Goal: Contribute content: Add original content to the website for others to see

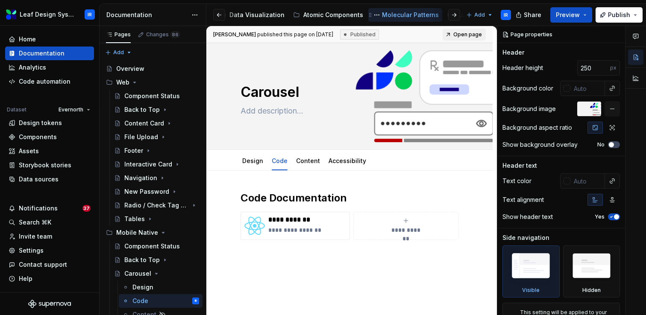
scroll to position [0, 176]
click at [313, 14] on div "Atomic Components" at bounding box center [334, 15] width 60 height 9
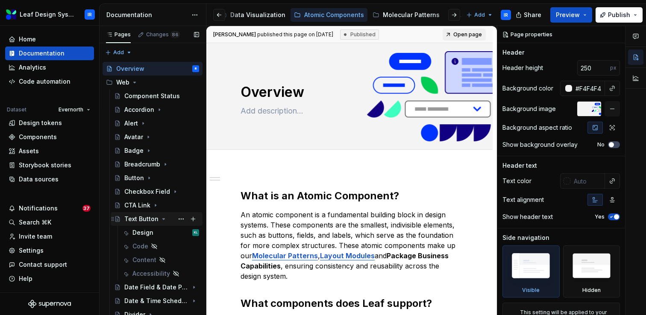
click at [163, 219] on icon "Page tree" at bounding box center [164, 219] width 2 height 1
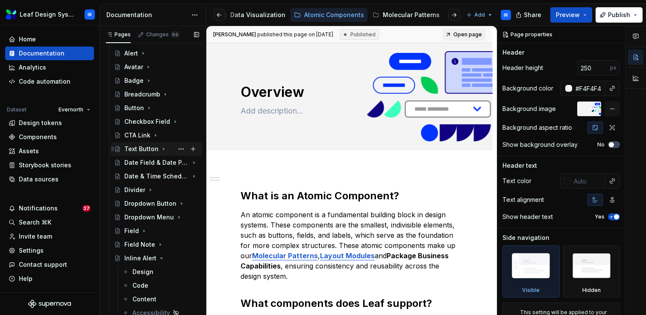
scroll to position [75, 0]
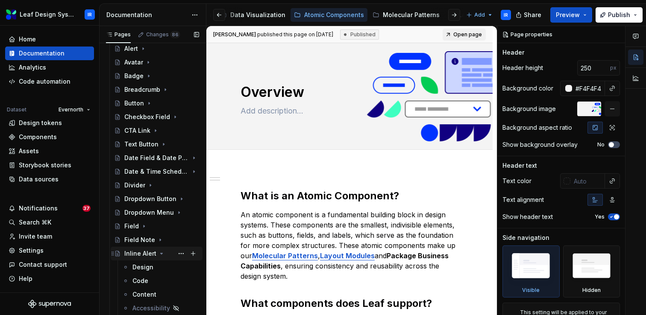
click at [161, 253] on icon "Page tree" at bounding box center [162, 253] width 2 height 1
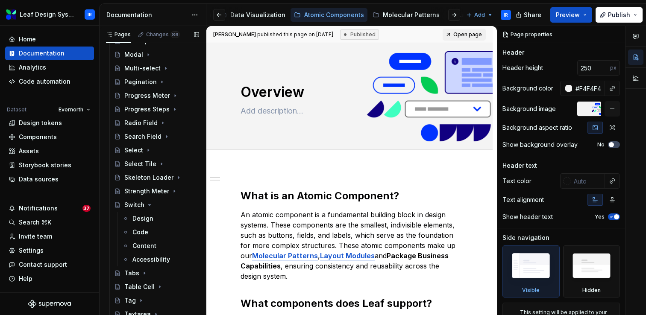
scroll to position [315, 0]
click at [148, 205] on icon "Page tree" at bounding box center [149, 204] width 7 height 7
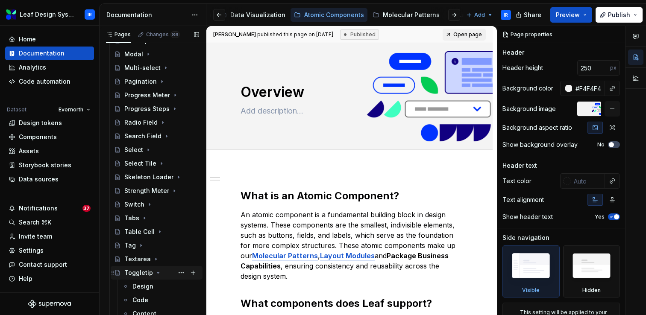
click at [156, 275] on icon "Page tree" at bounding box center [158, 272] width 7 height 7
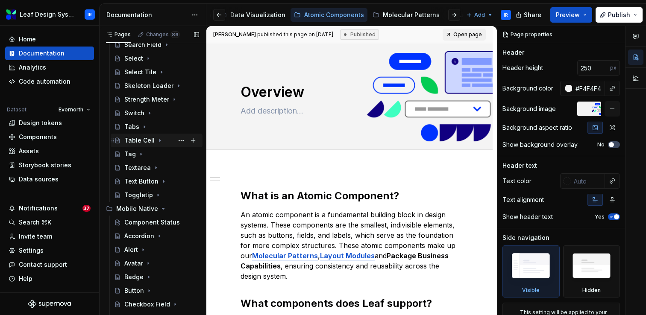
scroll to position [518, 0]
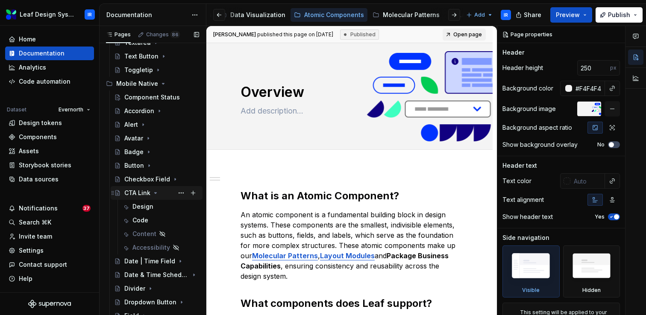
click at [155, 195] on icon "Page tree" at bounding box center [155, 193] width 7 height 7
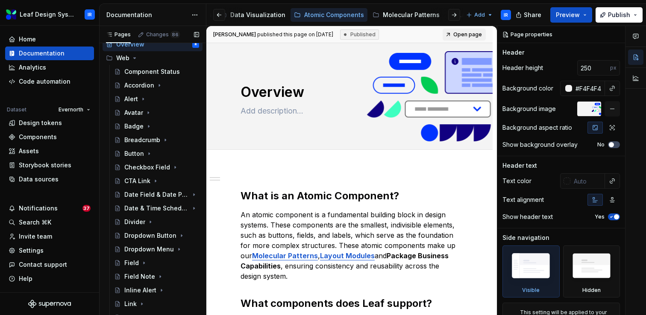
scroll to position [20, 0]
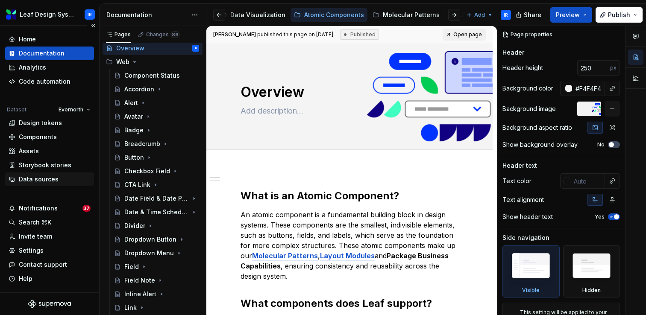
click at [73, 179] on div "Data sources" at bounding box center [50, 179] width 82 height 9
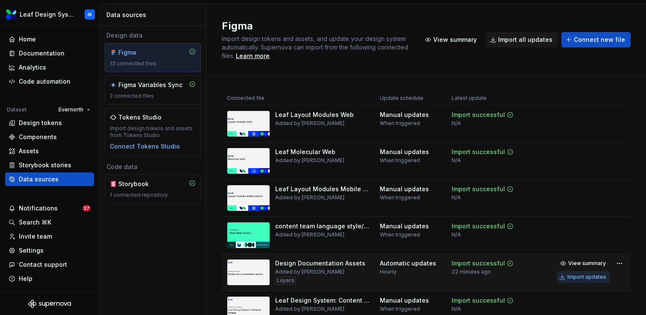
click at [596, 277] on div "Import updates" at bounding box center [586, 277] width 39 height 7
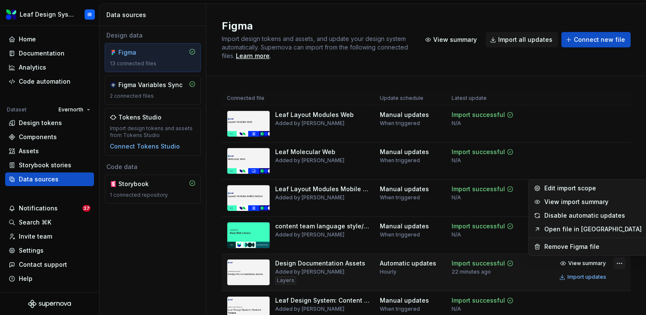
click at [620, 264] on html "Leaf Design System IR Home Documentation Analytics Code automation Dataset Ever…" at bounding box center [323, 157] width 646 height 315
click at [586, 279] on html "Leaf Design System IR Home Documentation Analytics Code automation Dataset Ever…" at bounding box center [323, 157] width 646 height 315
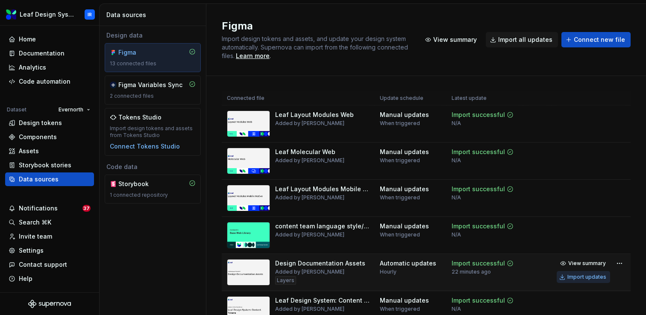
click at [586, 279] on div "Import updates" at bounding box center [586, 277] width 39 height 7
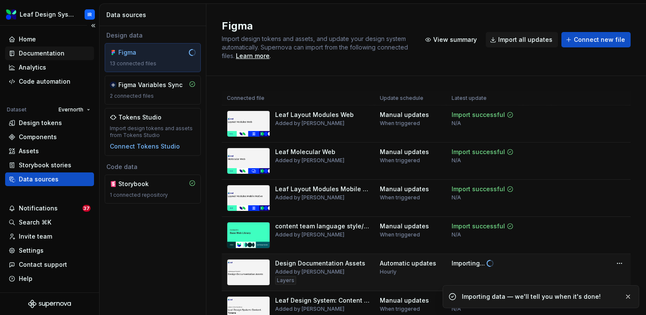
click at [44, 54] on div "Documentation" at bounding box center [42, 53] width 46 height 9
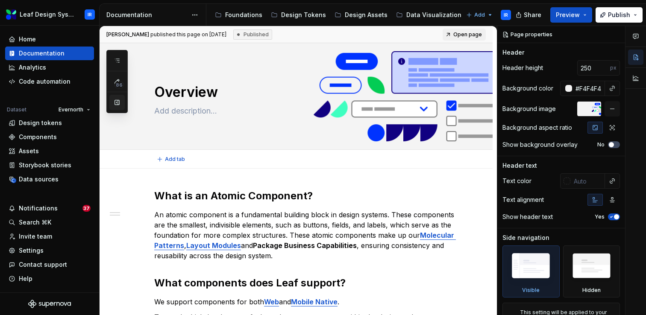
click at [120, 104] on button "button" at bounding box center [116, 102] width 15 height 15
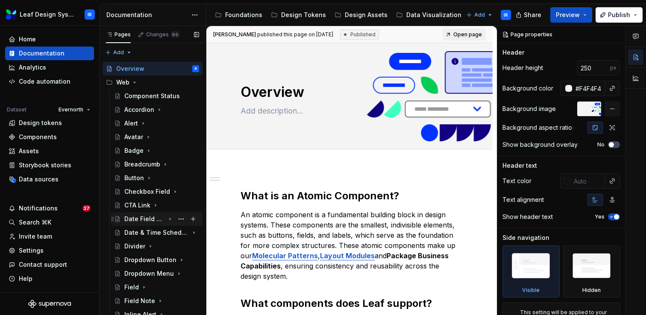
click at [144, 221] on div "Date Field & Date Picker" at bounding box center [144, 219] width 41 height 9
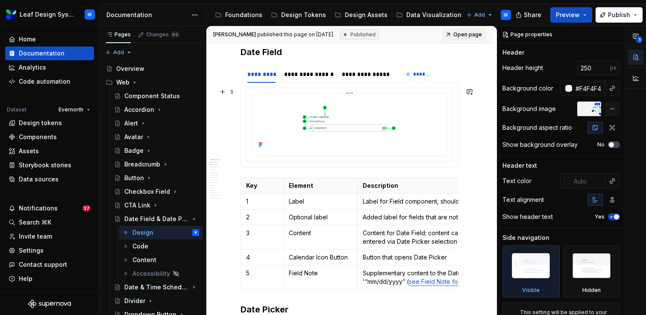
scroll to position [246, 0]
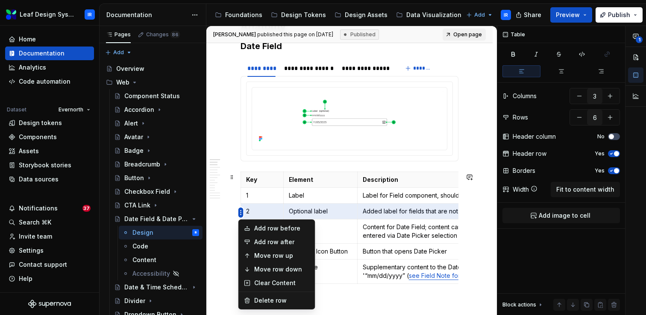
click at [240, 212] on html "Leaf Design System IR Home Documentation Analytics Code automation Dataset Ever…" at bounding box center [323, 157] width 646 height 315
click at [243, 210] on html "Leaf Design System IR Home Documentation Analytics Code automation Dataset Ever…" at bounding box center [323, 157] width 646 height 315
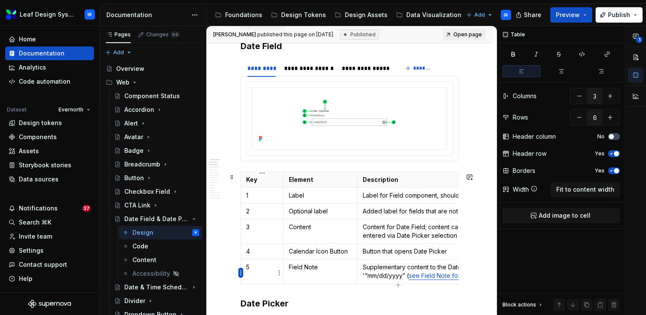
click at [241, 272] on html "Leaf Design System IR Home Documentation Analytics Code automation Dataset Ever…" at bounding box center [323, 157] width 646 height 315
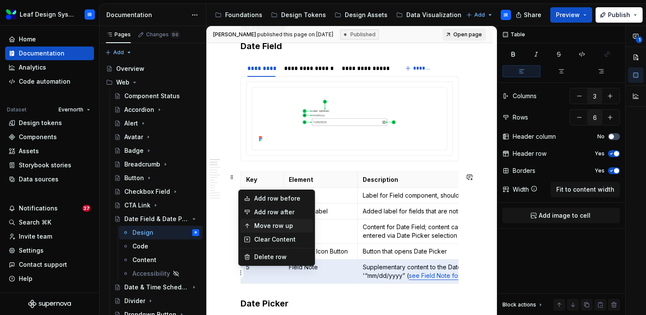
click at [263, 227] on div "Move row up" at bounding box center [282, 226] width 56 height 9
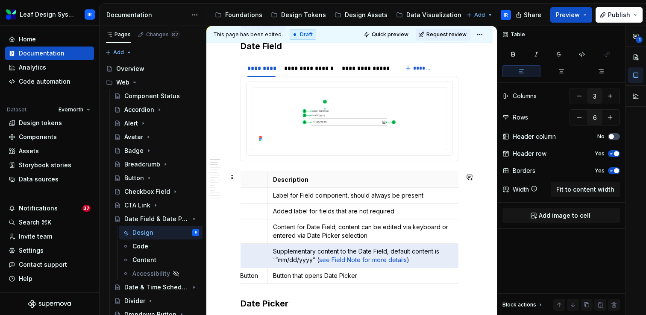
scroll to position [0, 0]
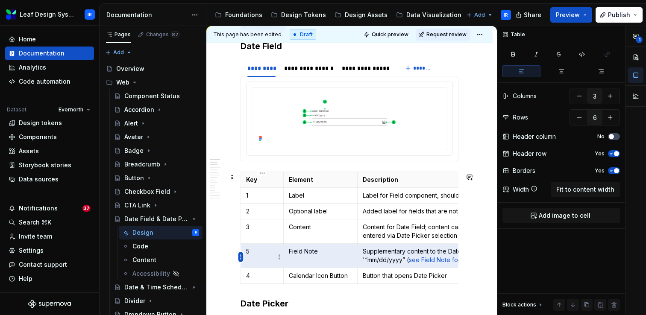
type textarea "*"
click at [239, 254] on html "Leaf Design System IR Home Documentation Analytics Code automation Dataset Ever…" at bounding box center [323, 157] width 646 height 315
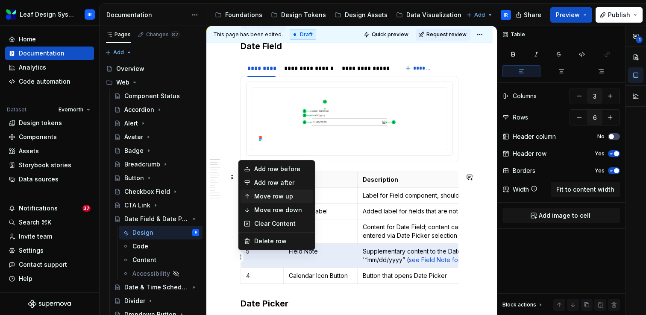
click at [263, 198] on div "Move row up" at bounding box center [282, 196] width 56 height 9
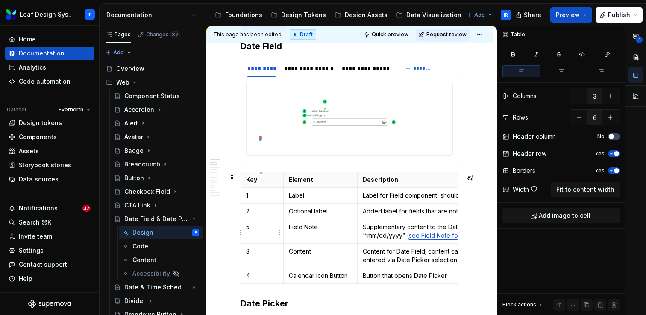
click at [251, 231] on p "5" at bounding box center [262, 227] width 32 height 9
click at [254, 251] on p "3" at bounding box center [262, 251] width 32 height 9
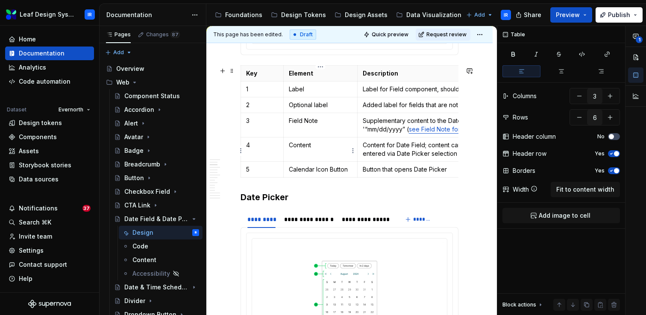
click at [301, 160] on td "Content" at bounding box center [320, 149] width 74 height 24
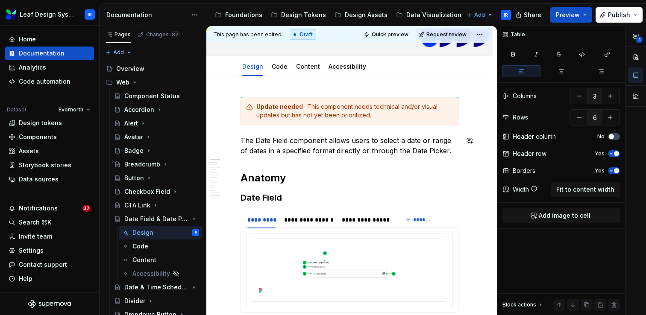
scroll to position [95, 0]
click at [487, 35] on html "Leaf Design System IR Home Documentation Analytics Code automation Dataset Ever…" at bounding box center [323, 157] width 646 height 315
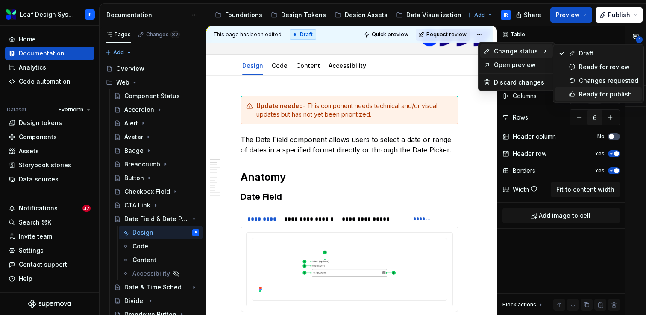
click at [574, 92] on icon at bounding box center [571, 94] width 7 height 7
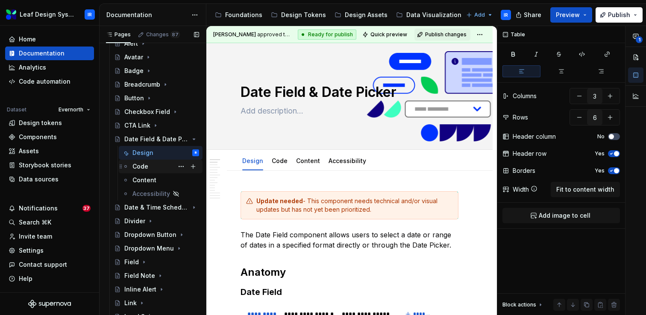
scroll to position [102, 0]
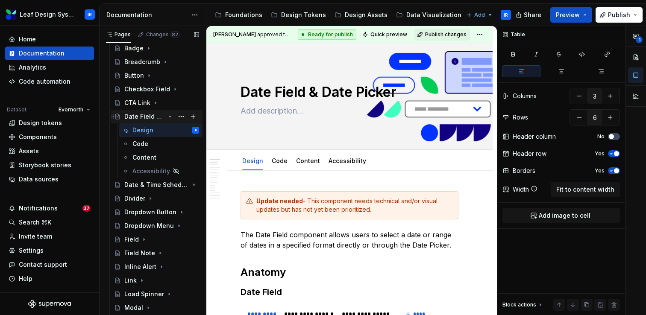
click at [170, 117] on icon "Page tree" at bounding box center [170, 116] width 7 height 7
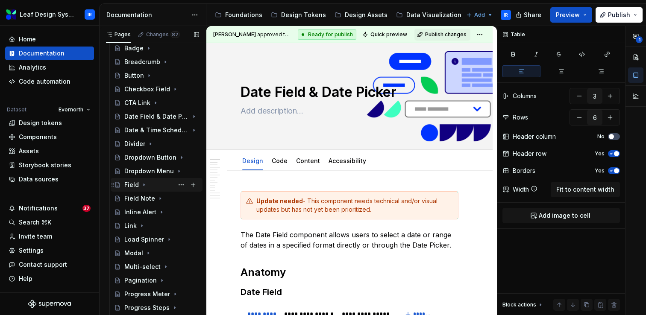
click at [137, 186] on div "Field" at bounding box center [131, 185] width 15 height 9
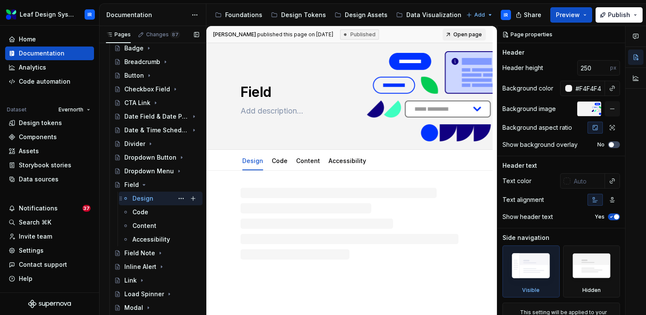
click at [154, 199] on div "Design IR" at bounding box center [165, 199] width 67 height 12
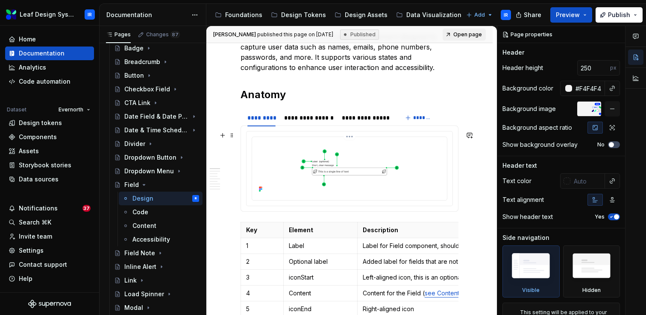
scroll to position [203, 0]
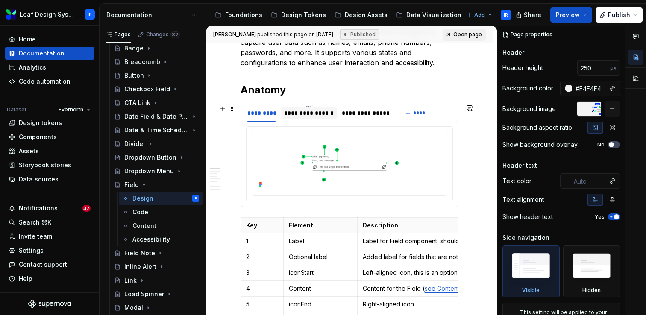
click at [309, 116] on div "**********" at bounding box center [309, 113] width 50 height 9
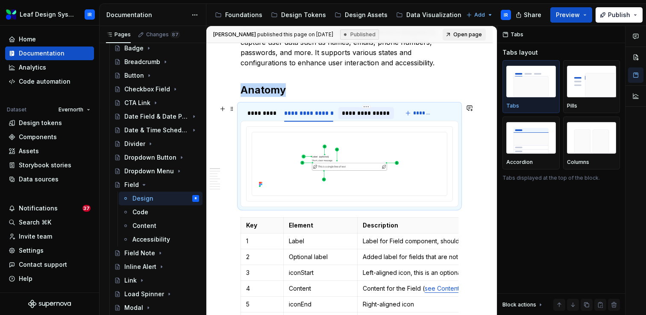
click at [358, 114] on div "**********" at bounding box center [366, 113] width 48 height 9
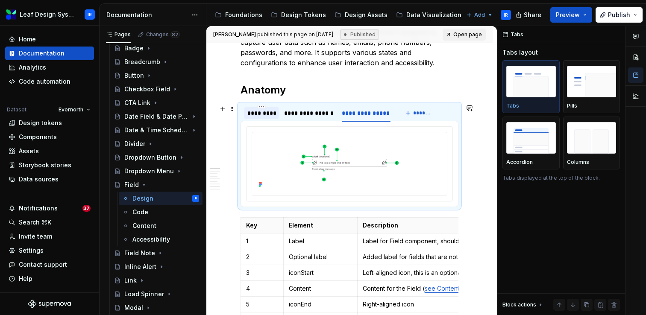
click at [257, 113] on div "*********" at bounding box center [261, 113] width 28 height 9
click at [316, 114] on div "**********" at bounding box center [309, 113] width 50 height 9
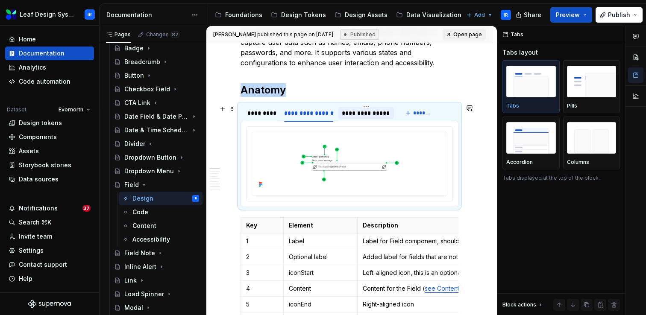
click at [361, 114] on div "**********" at bounding box center [366, 113] width 48 height 9
click at [56, 182] on div "Data sources" at bounding box center [39, 179] width 40 height 9
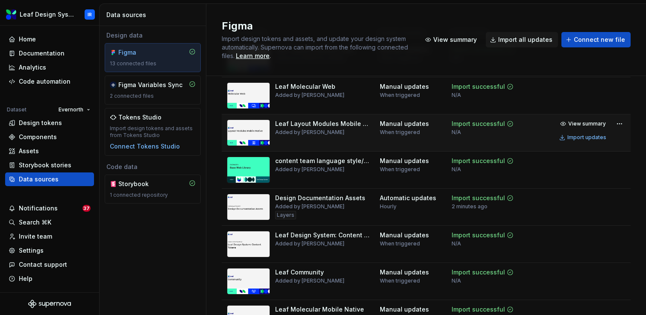
scroll to position [66, 0]
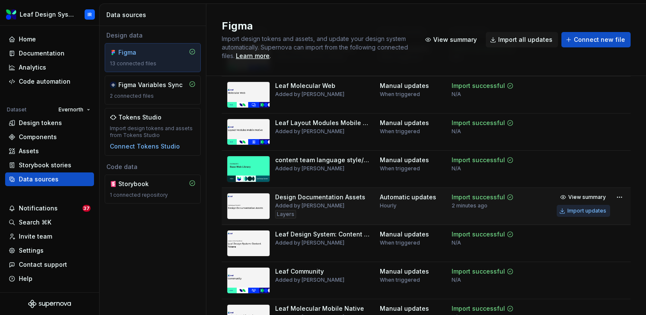
click at [577, 213] on div "Import updates" at bounding box center [586, 210] width 39 height 7
click at [45, 56] on div "Documentation" at bounding box center [42, 53] width 46 height 9
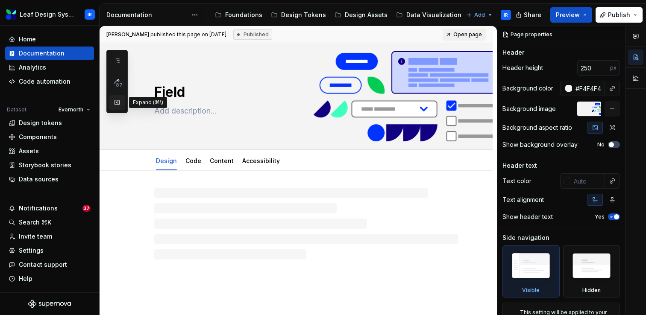
click at [116, 102] on button "button" at bounding box center [116, 102] width 15 height 15
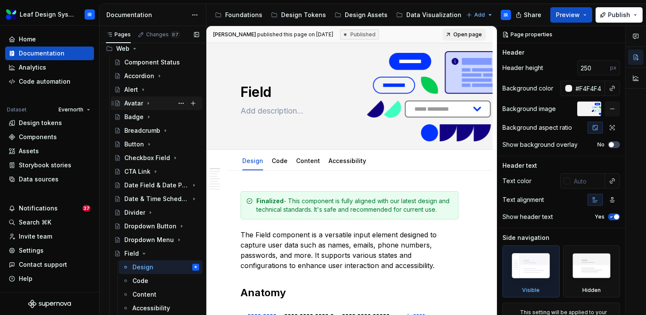
scroll to position [48, 0]
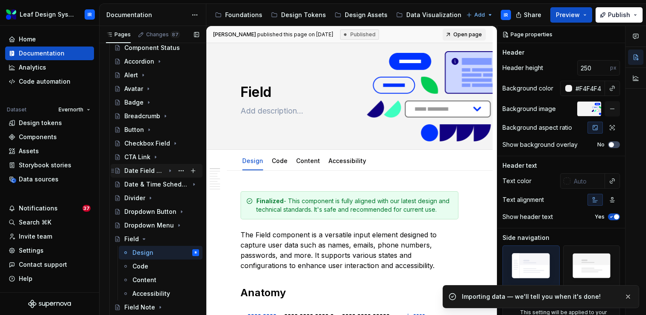
click at [154, 172] on div "Date Field & Date Picker" at bounding box center [144, 171] width 41 height 9
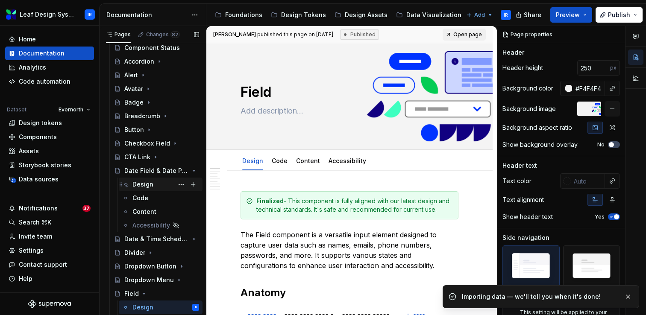
click at [149, 185] on div "Design" at bounding box center [142, 184] width 21 height 9
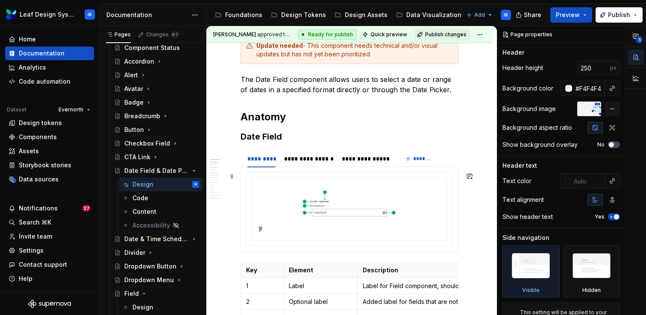
scroll to position [170, 0]
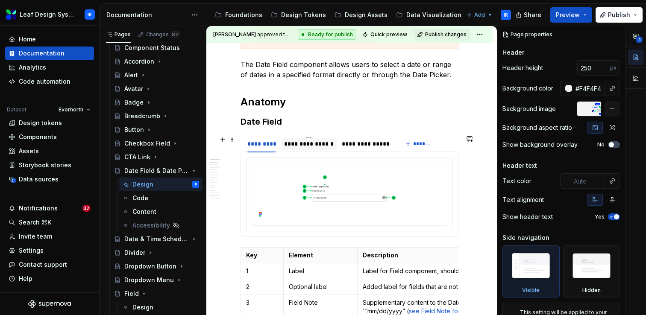
click at [310, 147] on div "**********" at bounding box center [309, 144] width 50 height 9
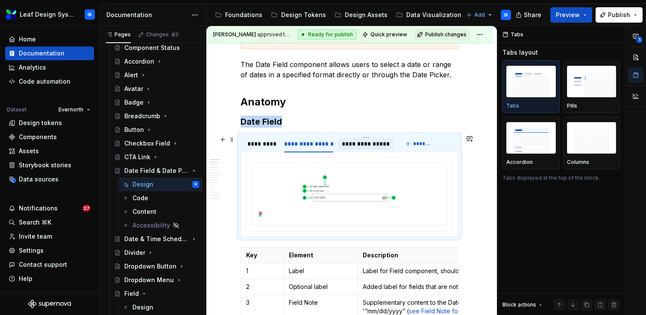
click at [366, 149] on div "**********" at bounding box center [365, 144] width 55 height 12
click at [253, 146] on div "*********" at bounding box center [261, 144] width 28 height 9
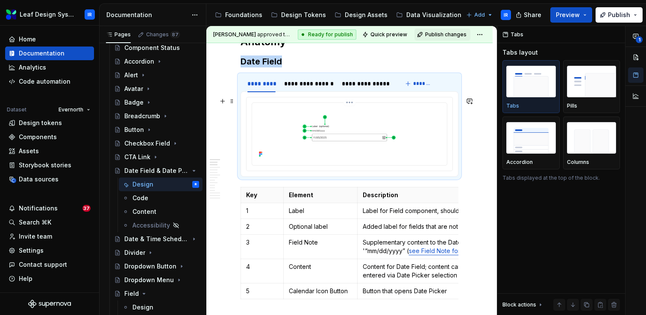
scroll to position [231, 0]
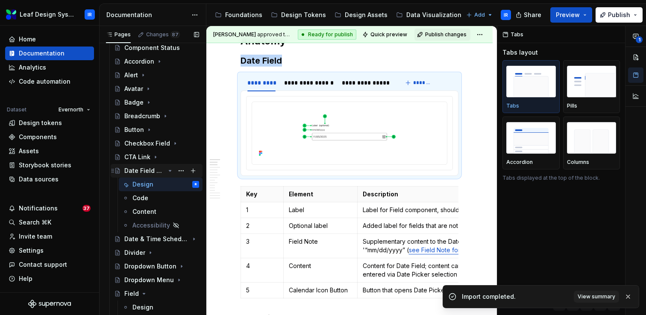
click at [170, 170] on icon "Page tree" at bounding box center [170, 170] width 2 height 1
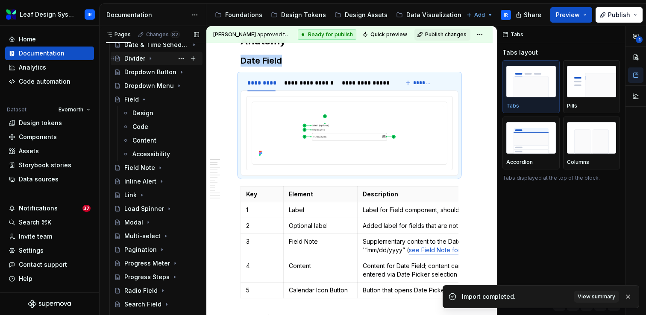
scroll to position [190, 0]
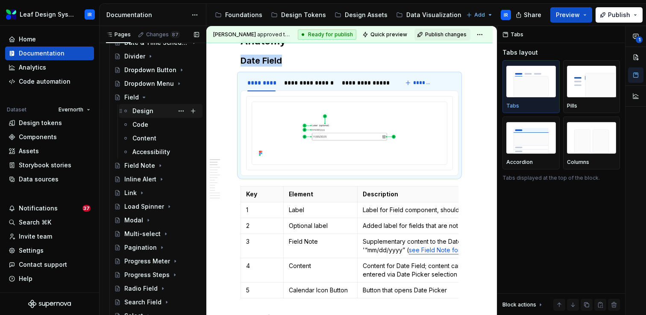
click at [144, 111] on div "Design" at bounding box center [142, 111] width 21 height 9
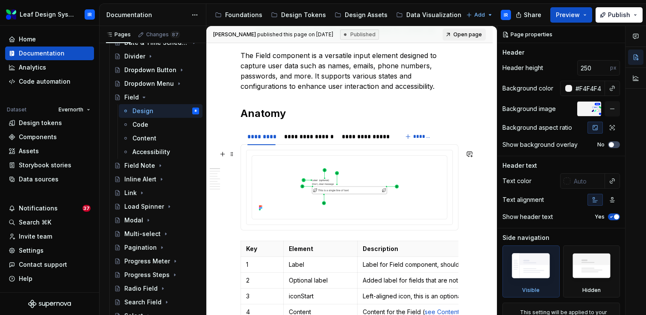
scroll to position [183, 0]
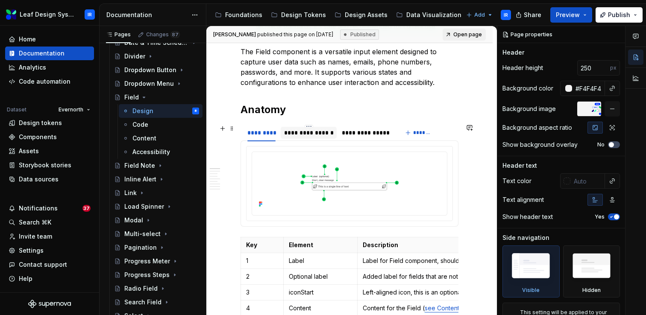
click at [313, 133] on div "**********" at bounding box center [309, 133] width 50 height 9
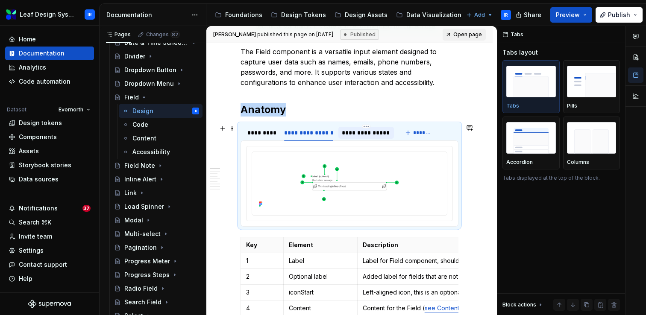
click at [364, 133] on div "**********" at bounding box center [366, 133] width 48 height 9
click at [305, 134] on div "**********" at bounding box center [309, 133] width 50 height 9
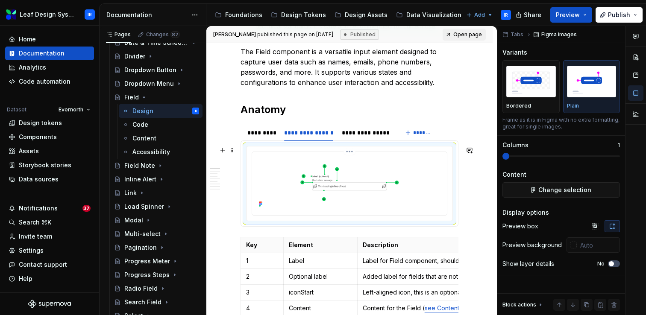
click at [368, 190] on img at bounding box center [349, 182] width 188 height 55
click at [143, 97] on icon "Page tree" at bounding box center [144, 97] width 2 height 1
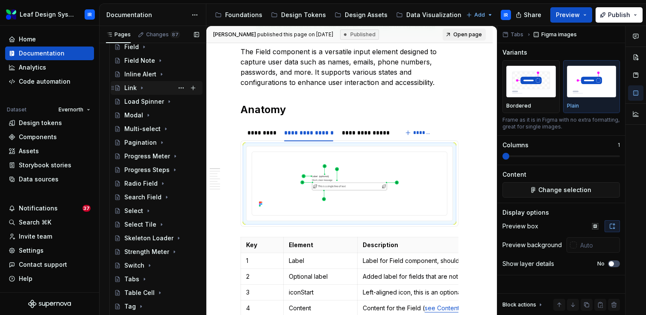
scroll to position [241, 0]
click at [165, 129] on icon "Page tree" at bounding box center [165, 129] width 1 height 2
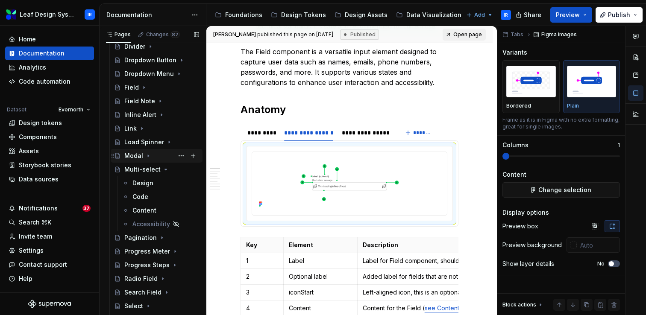
scroll to position [199, 0]
click at [143, 89] on icon "Page tree" at bounding box center [143, 88] width 7 height 7
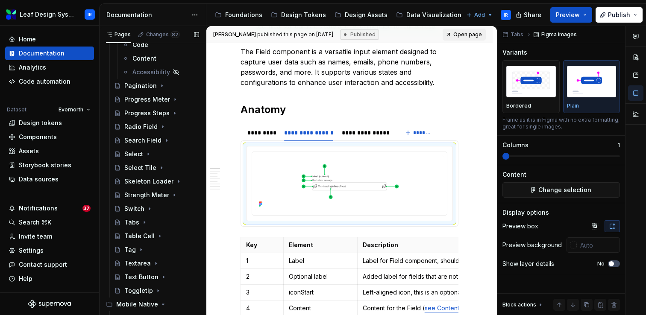
scroll to position [407, 0]
click at [148, 154] on icon "Page tree" at bounding box center [148, 153] width 7 height 7
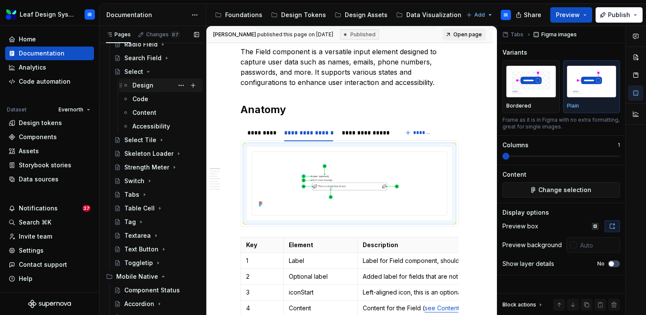
scroll to position [580, 0]
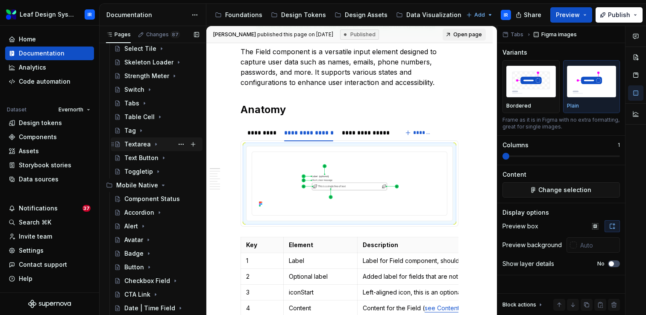
click at [152, 144] on icon "Page tree" at bounding box center [155, 144] width 7 height 7
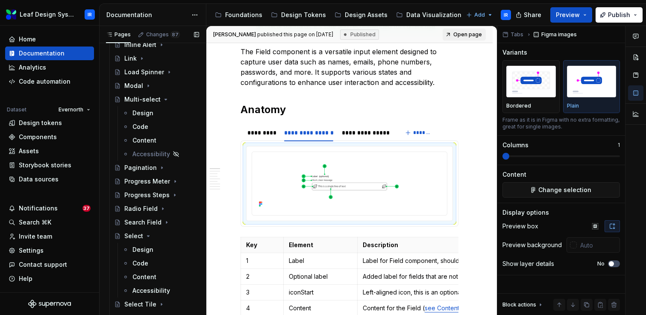
scroll to position [321, 0]
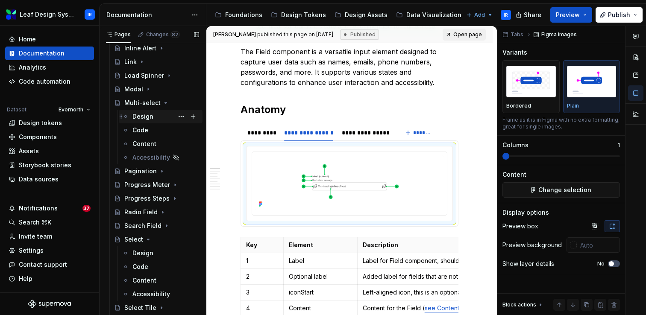
click at [146, 114] on div "Design" at bounding box center [142, 116] width 21 height 9
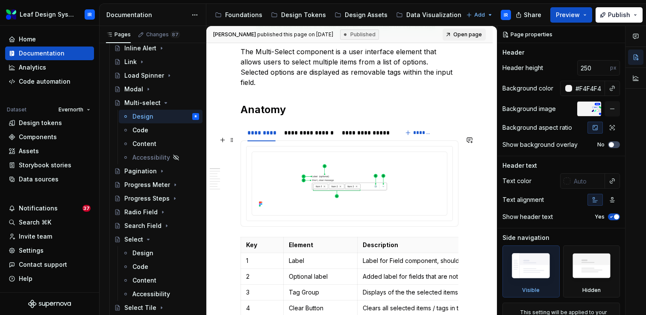
scroll to position [184, 0]
click at [305, 128] on div "**********" at bounding box center [309, 132] width 50 height 9
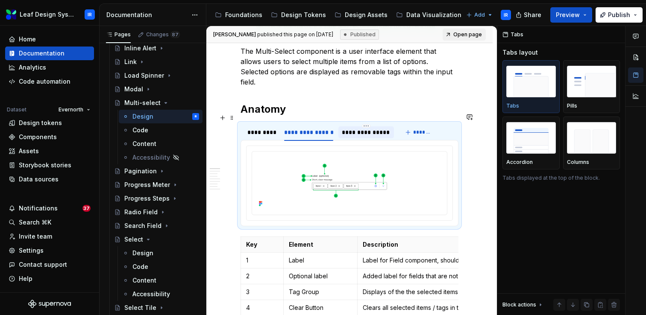
click at [376, 128] on div "**********" at bounding box center [366, 132] width 48 height 9
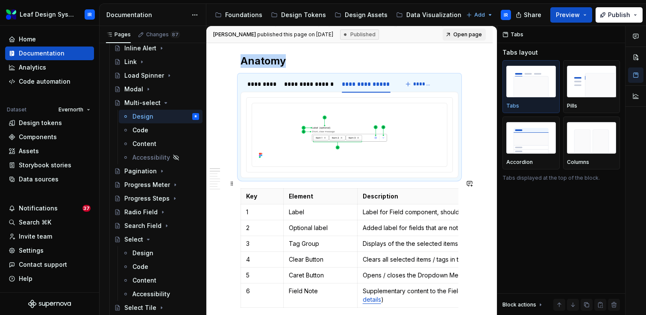
scroll to position [244, 0]
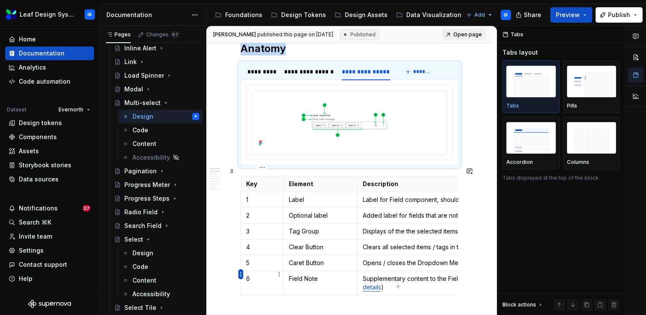
click at [242, 273] on html "Leaf Design System IR Home Documentation Analytics Code automation Dataset Ever…" at bounding box center [323, 157] width 646 height 315
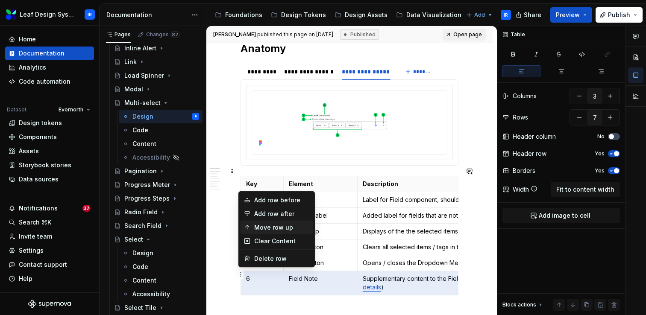
click at [273, 224] on div "Move row up" at bounding box center [282, 227] width 56 height 9
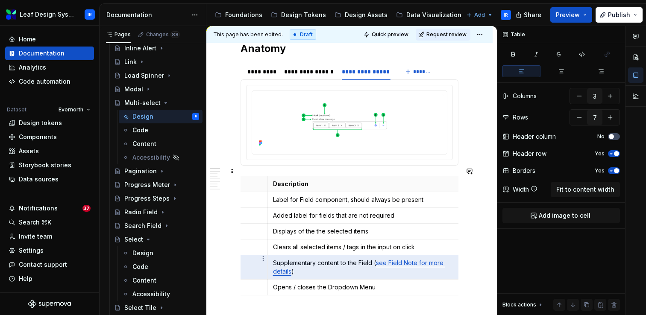
scroll to position [0, 0]
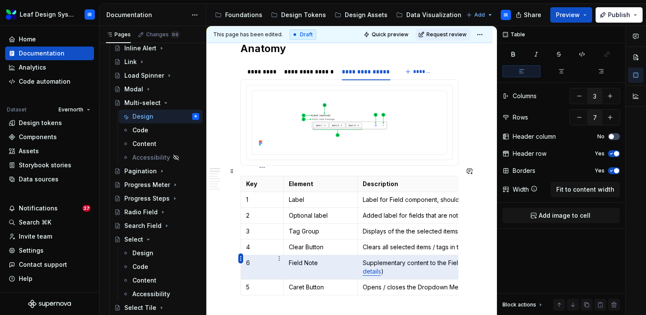
click at [240, 258] on html "Leaf Design System IR Home Documentation Analytics Code automation Dataset Ever…" at bounding box center [323, 157] width 646 height 315
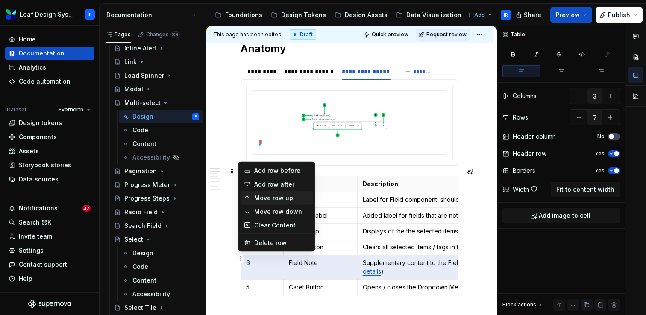
click at [267, 200] on div "Move row up" at bounding box center [282, 198] width 56 height 9
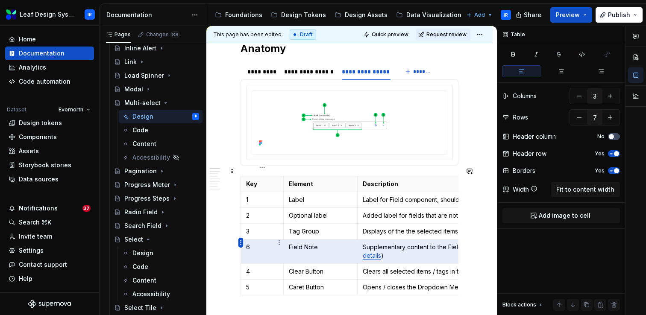
click at [240, 243] on html "Leaf Design System IR Home Documentation Analytics Code automation Dataset Ever…" at bounding box center [323, 157] width 646 height 315
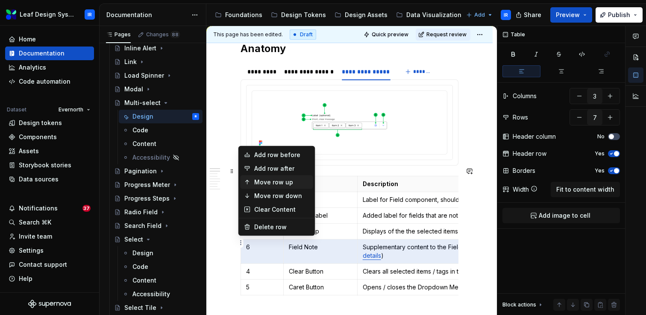
click at [274, 181] on div "Move row up" at bounding box center [282, 182] width 56 height 9
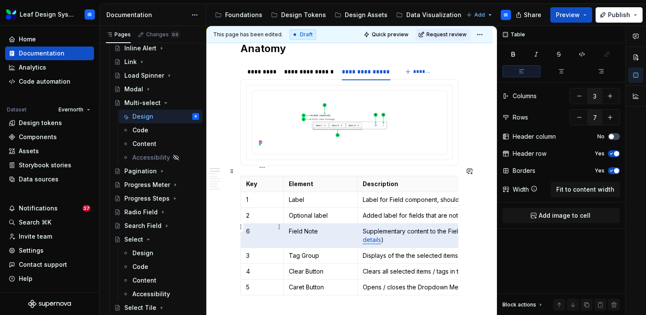
type textarea "*"
click at [258, 227] on p "6" at bounding box center [262, 231] width 32 height 9
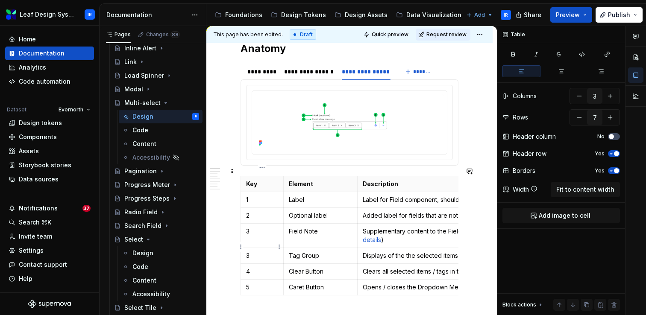
click at [258, 251] on p "3" at bounding box center [262, 255] width 32 height 9
click at [263, 267] on p "4" at bounding box center [262, 271] width 32 height 9
click at [255, 283] on p "5" at bounding box center [262, 287] width 32 height 9
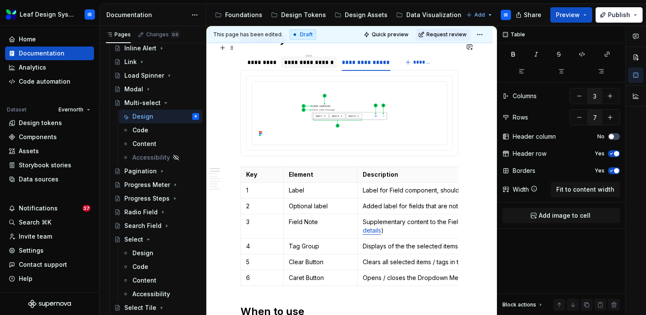
click at [301, 58] on div "**********" at bounding box center [309, 62] width 50 height 9
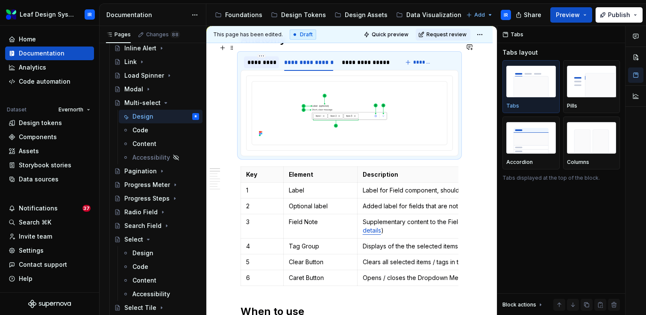
click at [264, 58] on div "*********" at bounding box center [261, 62] width 28 height 9
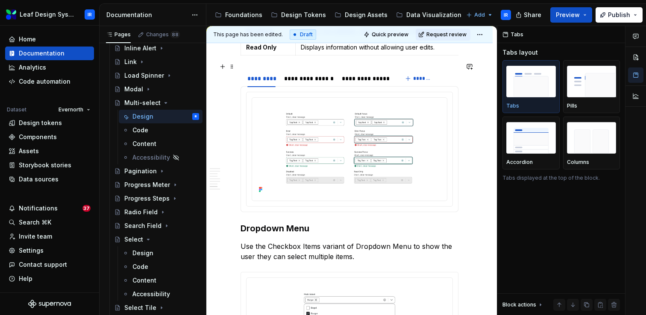
scroll to position [1297, 0]
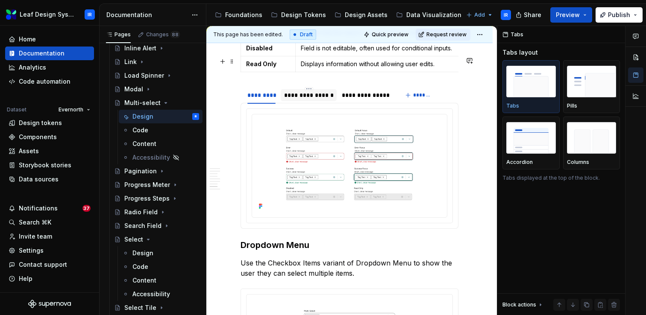
click at [311, 91] on div "**********" at bounding box center [309, 95] width 50 height 9
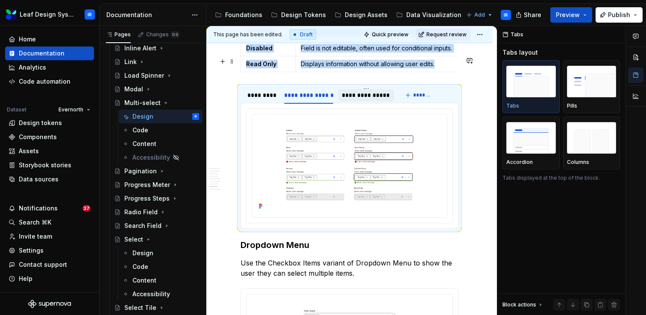
click at [357, 91] on div "**********" at bounding box center [366, 95] width 48 height 9
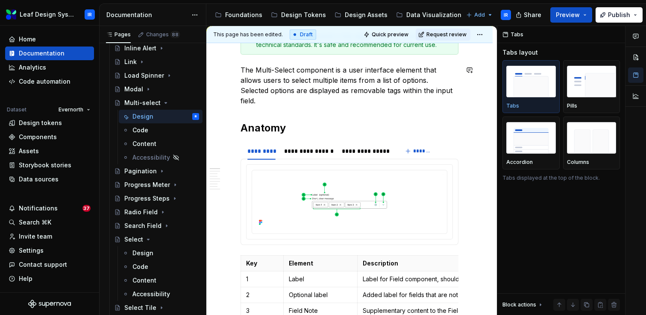
scroll to position [0, 0]
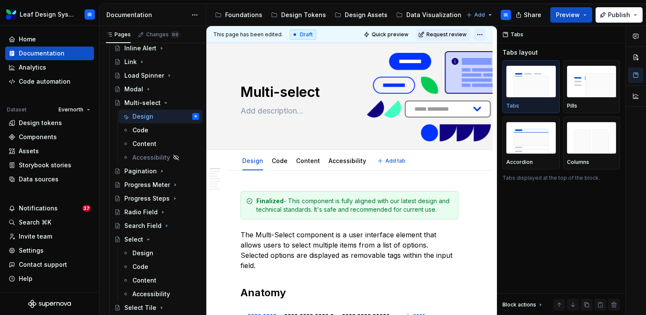
click at [484, 35] on html "Leaf Design System IR Home Documentation Analytics Code automation Dataset Ever…" at bounding box center [323, 157] width 646 height 315
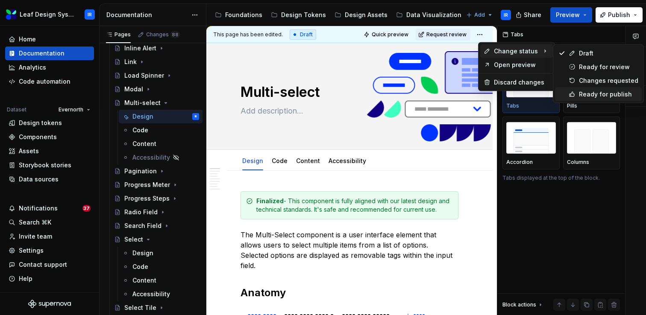
click at [576, 93] on div "Ready for publish" at bounding box center [598, 95] width 87 height 14
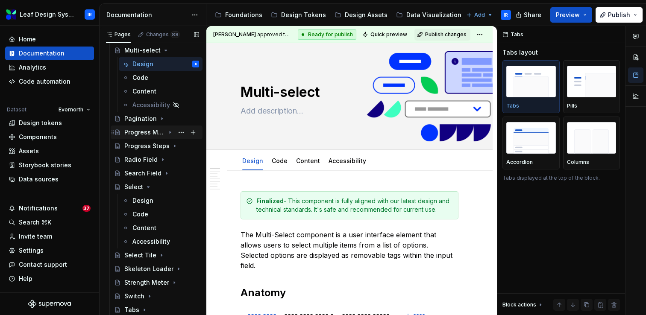
scroll to position [378, 0]
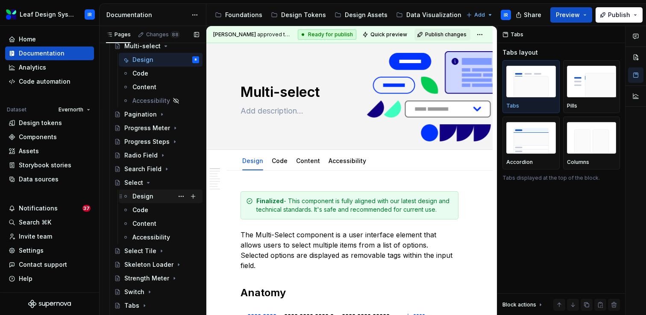
click at [146, 198] on div "Design" at bounding box center [142, 196] width 21 height 9
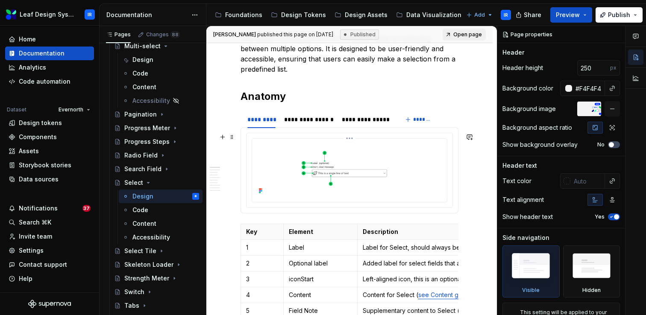
scroll to position [200, 0]
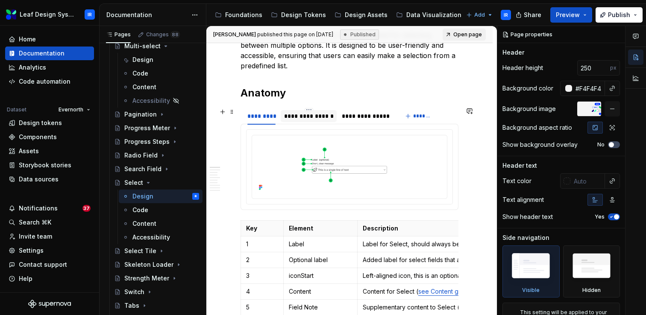
type textarea "*"
click at [301, 117] on div "**********" at bounding box center [309, 116] width 50 height 9
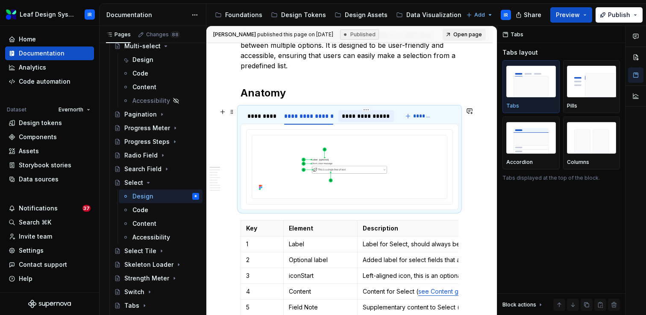
click at [370, 117] on div "**********" at bounding box center [366, 116] width 48 height 9
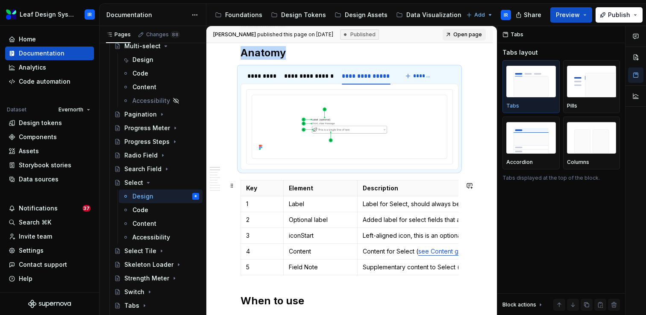
scroll to position [254, 0]
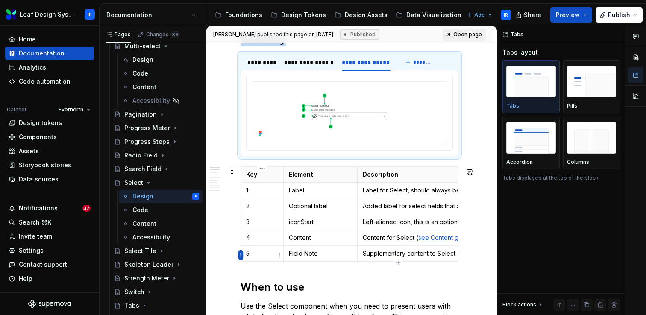
click at [240, 257] on html "Leaf Design System IR Home Documentation Analytics Code automation Dataset Ever…" at bounding box center [323, 157] width 646 height 315
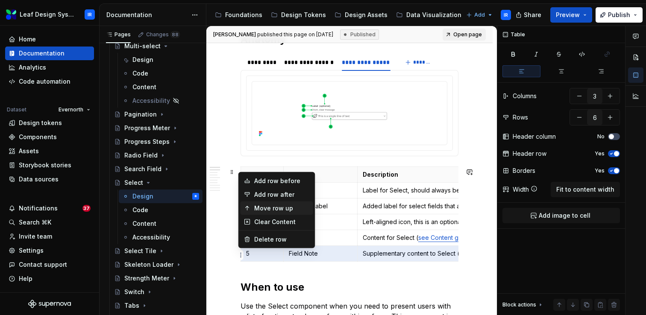
click at [265, 207] on div "Move row up" at bounding box center [282, 208] width 56 height 9
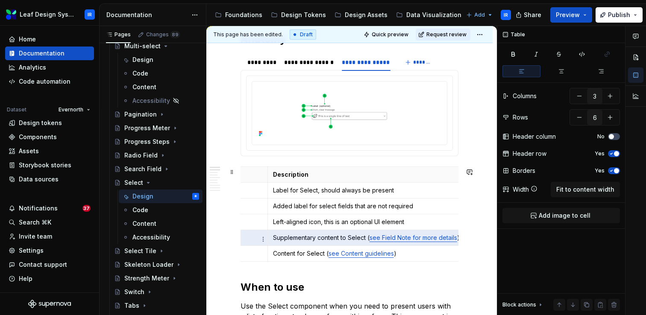
scroll to position [0, 0]
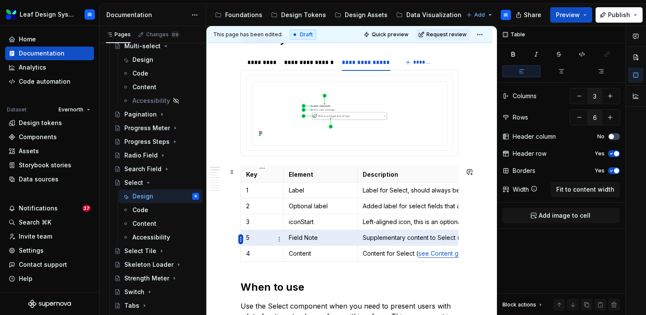
click at [242, 238] on html "Leaf Design System IR Home Documentation Analytics Code automation Dataset Ever…" at bounding box center [323, 157] width 646 height 315
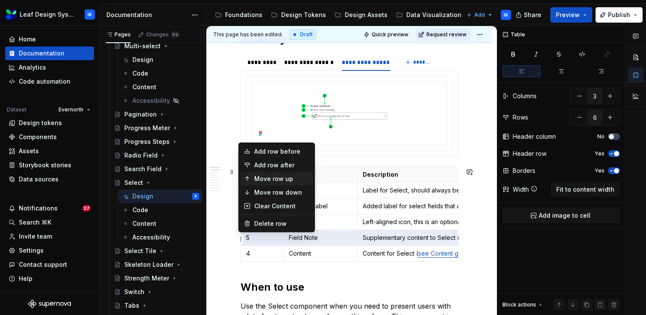
click at [274, 175] on div "Move row up" at bounding box center [282, 179] width 56 height 9
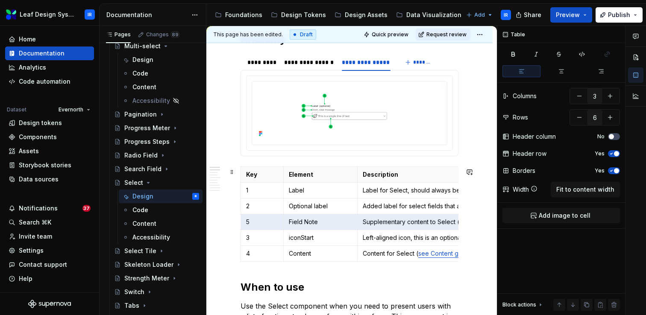
click at [256, 222] on p "5" at bounding box center [262, 222] width 32 height 9
click at [261, 240] on p "3" at bounding box center [262, 238] width 32 height 9
click at [265, 257] on p "4" at bounding box center [262, 253] width 32 height 9
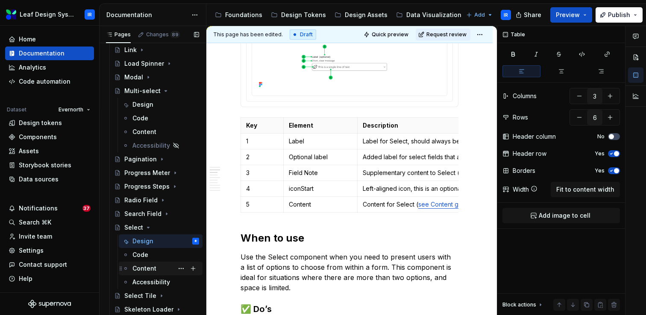
scroll to position [330, 0]
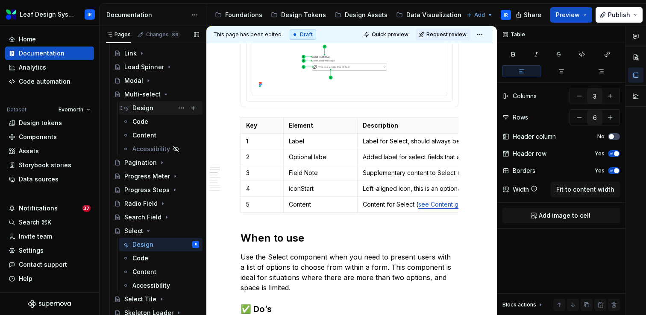
click at [146, 109] on div "Design" at bounding box center [142, 108] width 21 height 9
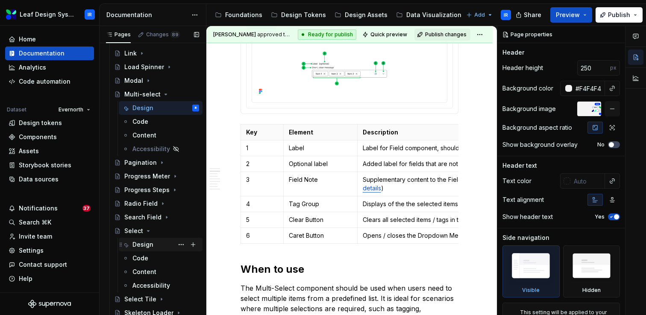
click at [143, 247] on div "Design" at bounding box center [142, 244] width 21 height 9
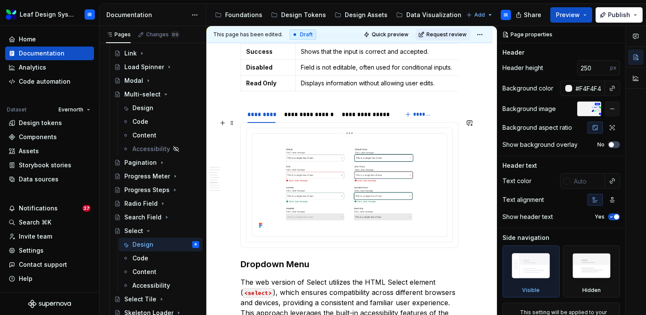
scroll to position [1289, 0]
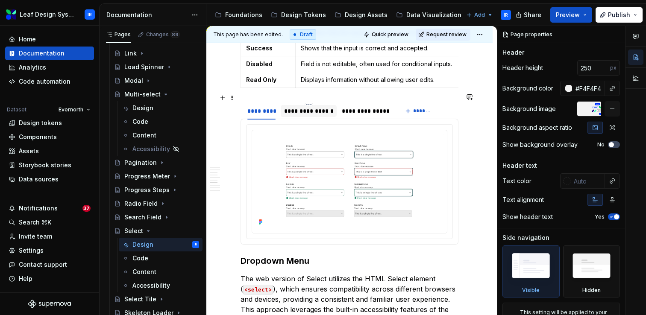
click at [301, 107] on div "**********" at bounding box center [309, 111] width 50 height 9
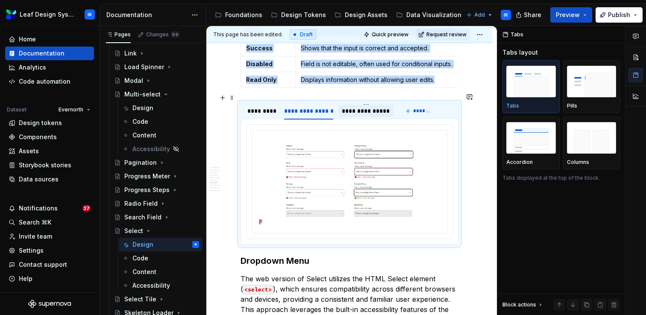
click at [375, 107] on div "**********" at bounding box center [366, 111] width 48 height 9
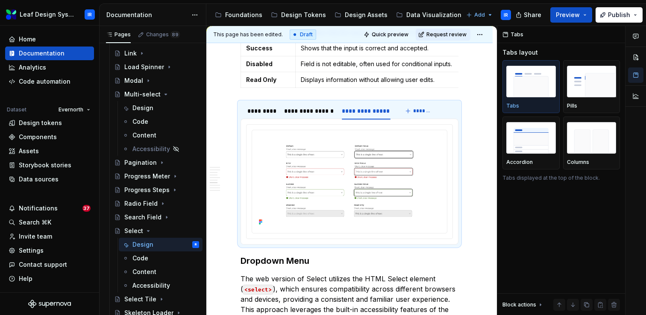
click at [486, 40] on div "This page has been edited. Draft Quick preview Request review" at bounding box center [349, 34] width 286 height 17
click at [484, 35] on html "Leaf Design System IR Home Documentation Analytics Code automation Dataset Ever…" at bounding box center [323, 157] width 646 height 315
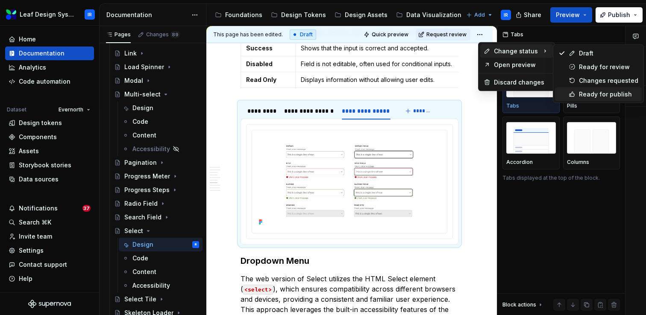
click at [573, 93] on icon at bounding box center [571, 94] width 7 height 7
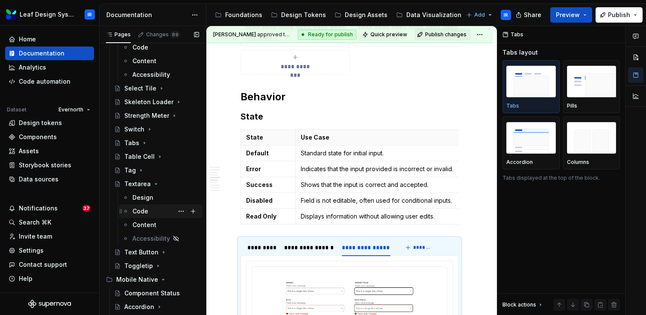
scroll to position [542, 0]
click at [150, 195] on div "Design" at bounding box center [142, 196] width 21 height 9
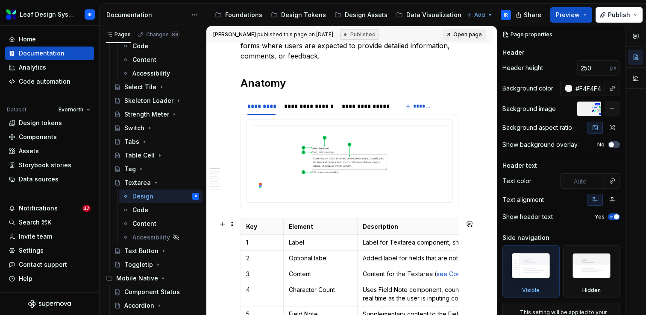
scroll to position [210, 0]
click at [318, 108] on div "**********" at bounding box center [309, 105] width 50 height 9
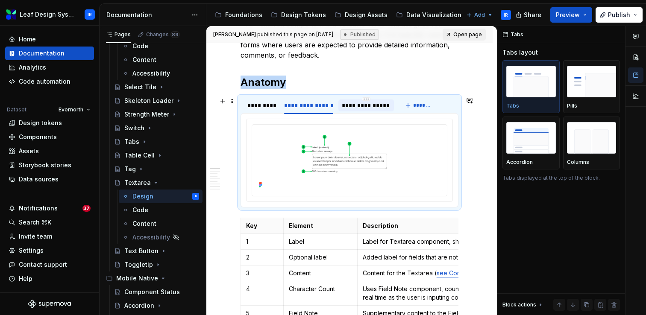
click at [363, 108] on div "**********" at bounding box center [366, 105] width 48 height 9
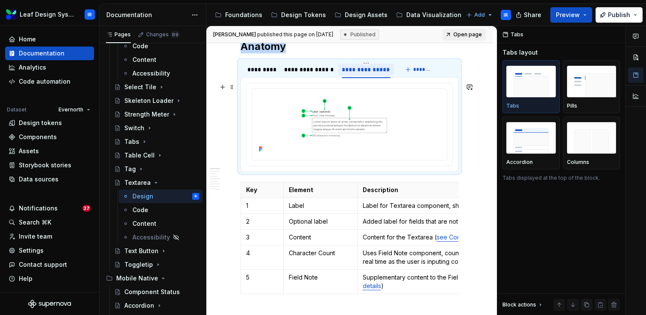
scroll to position [252, 0]
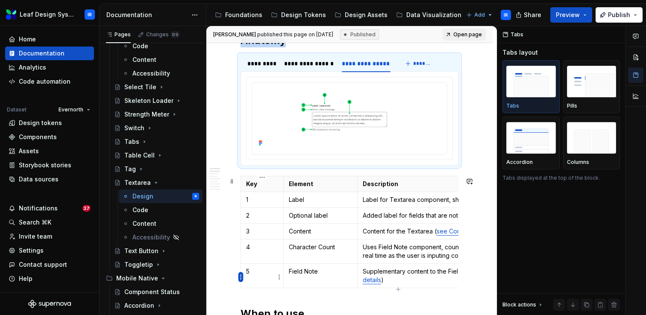
click at [242, 276] on html "Leaf Design System IR Home Documentation Analytics Code automation Dataset Ever…" at bounding box center [323, 157] width 646 height 315
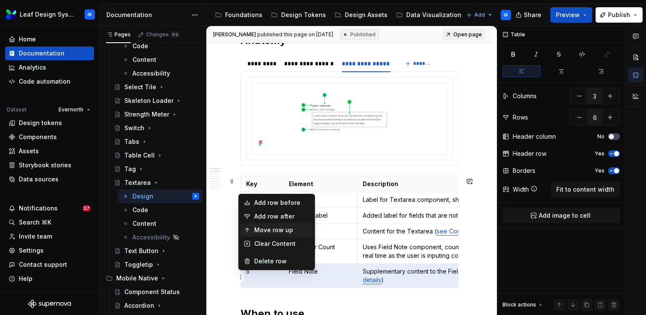
click at [276, 231] on div "Move row up" at bounding box center [282, 230] width 56 height 9
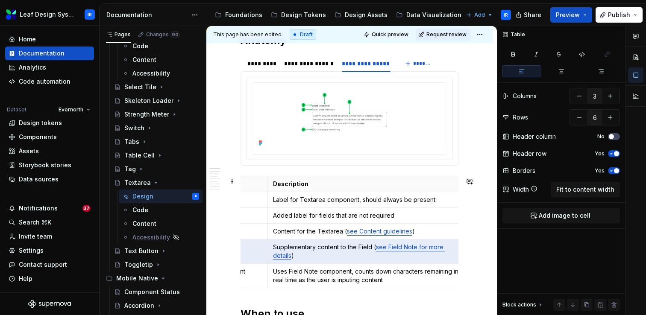
scroll to position [0, 0]
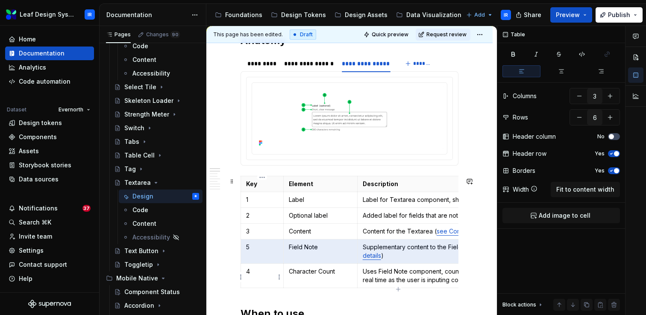
type textarea "*"
click at [243, 252] on html "Leaf Design System IR Home Documentation Analytics Code automation Dataset Ever…" at bounding box center [323, 157] width 646 height 315
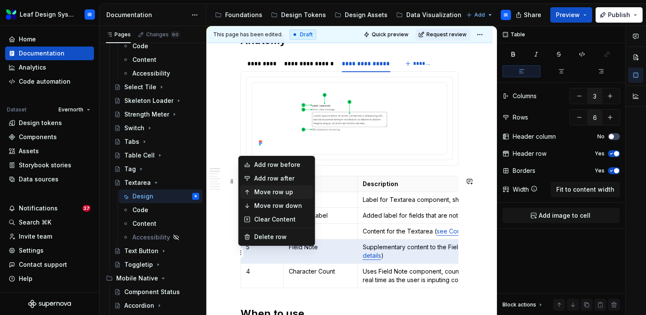
click at [281, 193] on div "Move row up" at bounding box center [282, 192] width 56 height 9
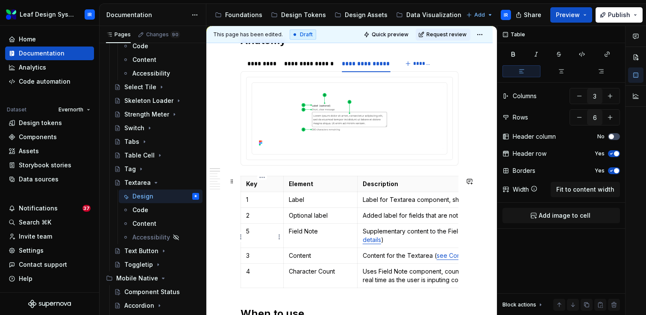
click at [262, 235] on p "5" at bounding box center [262, 231] width 32 height 9
click at [254, 261] on td "3" at bounding box center [262, 256] width 43 height 16
click at [258, 275] on p "4" at bounding box center [262, 271] width 32 height 9
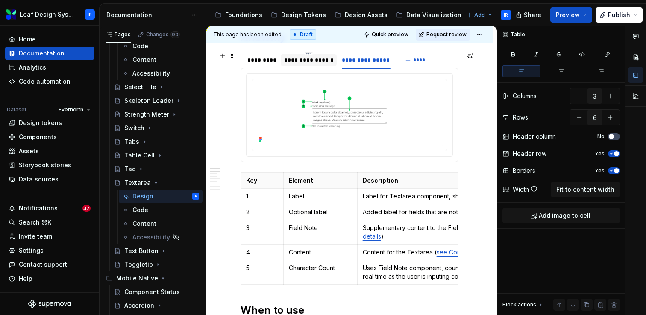
click at [318, 61] on div "**********" at bounding box center [309, 60] width 50 height 9
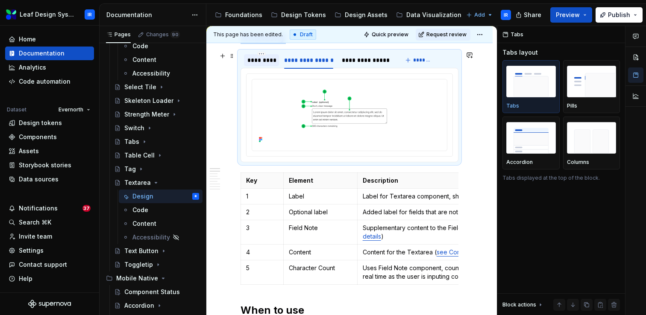
click at [263, 62] on div "*********" at bounding box center [261, 60] width 28 height 9
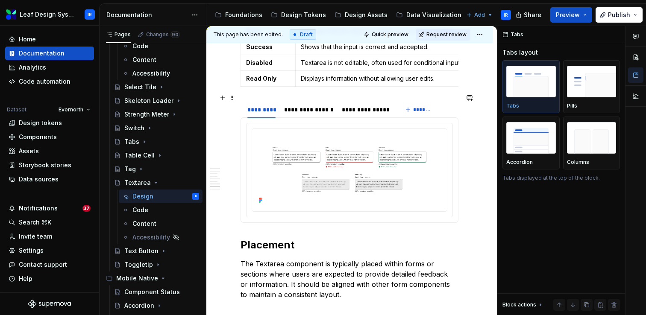
scroll to position [1252, 0]
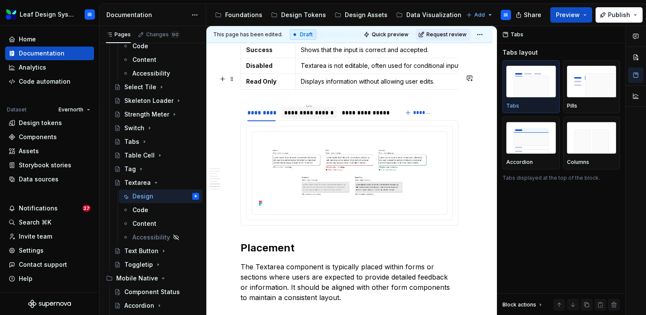
click at [321, 107] on div "**********" at bounding box center [309, 113] width 56 height 12
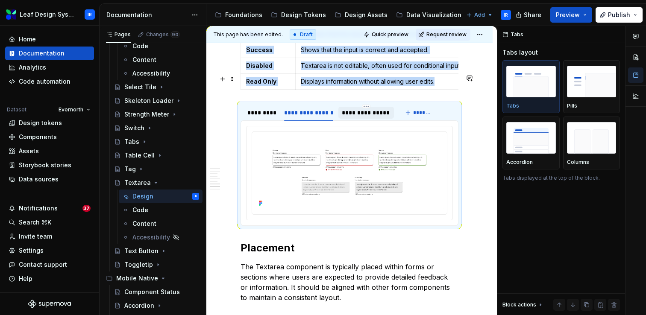
click at [370, 120] on div at bounding box center [365, 120] width 55 height 1
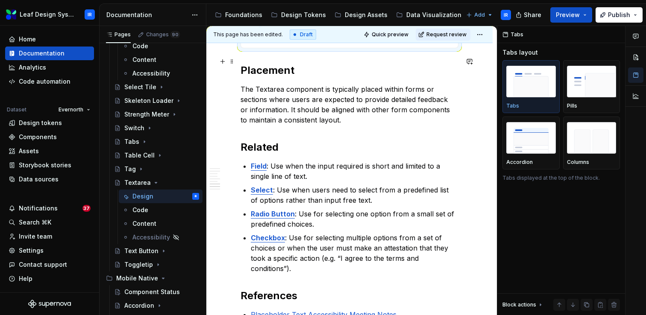
scroll to position [1514, 0]
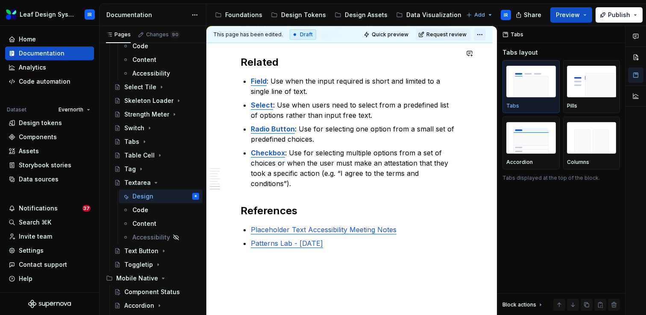
click at [482, 33] on html "Leaf Design System IR Home Documentation Analytics Code automation Dataset Ever…" at bounding box center [323, 157] width 646 height 315
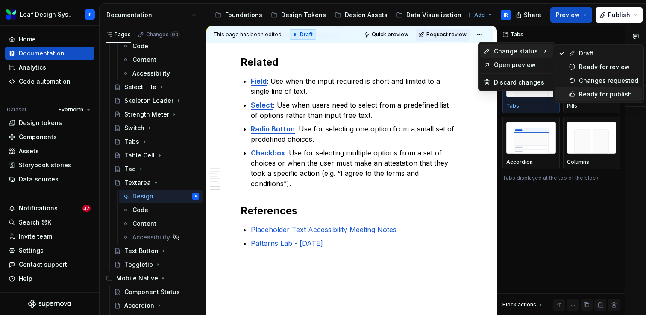
click at [572, 93] on icon at bounding box center [571, 94] width 5 height 5
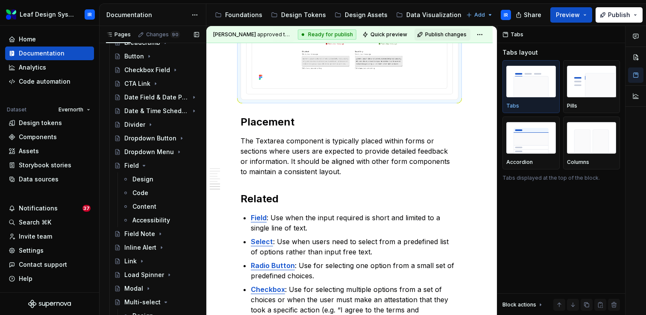
scroll to position [111, 0]
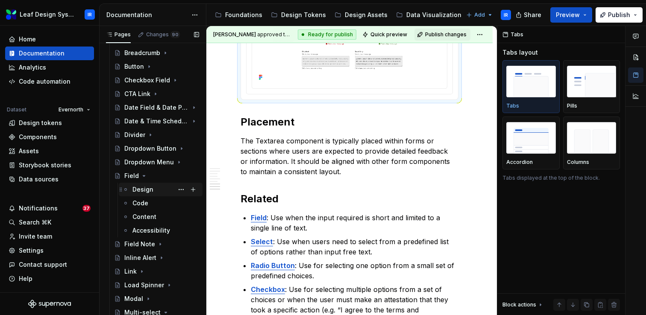
click at [146, 192] on div "Design" at bounding box center [142, 189] width 21 height 9
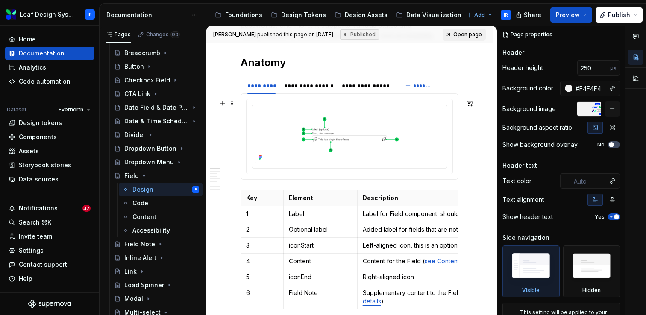
scroll to position [225, 0]
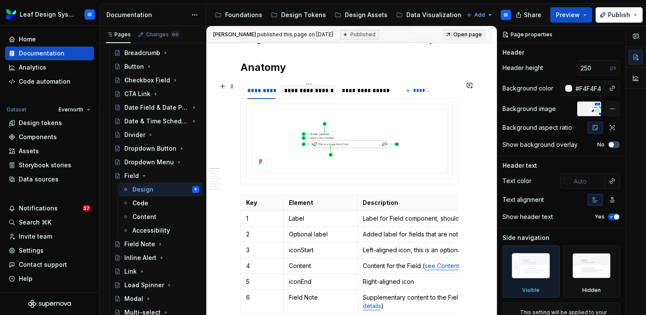
type textarea "*"
click at [317, 88] on div "**********" at bounding box center [309, 90] width 50 height 9
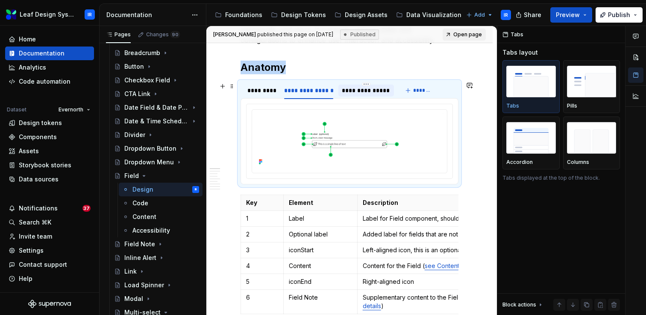
click at [372, 92] on div "**********" at bounding box center [366, 90] width 48 height 9
click at [315, 91] on div "**********" at bounding box center [309, 90] width 50 height 9
click at [256, 92] on div "*********" at bounding box center [261, 90] width 28 height 9
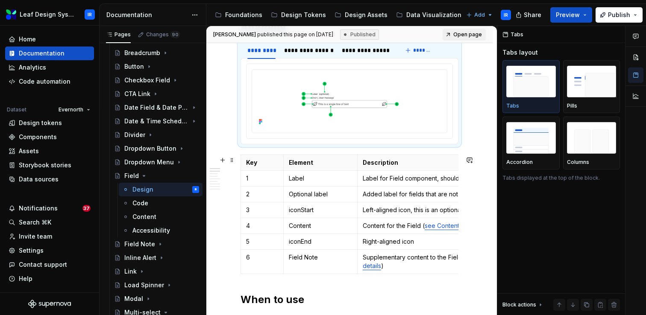
scroll to position [268, 0]
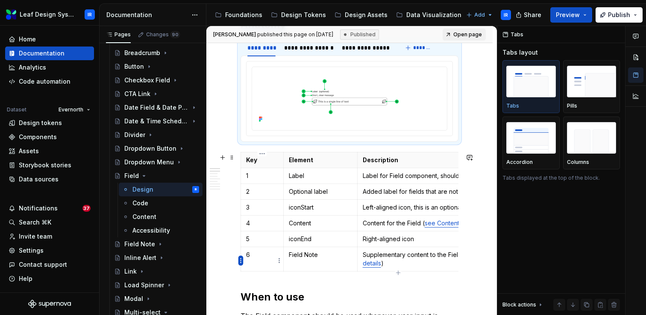
click at [239, 259] on html "Leaf Design System IR Home Documentation Analytics Code automation Dataset Ever…" at bounding box center [323, 157] width 646 height 315
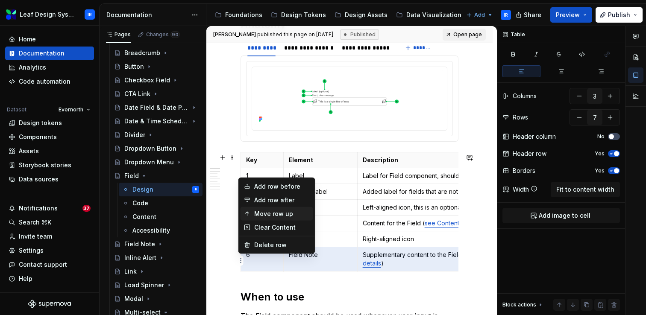
click at [277, 211] on div "Move row up" at bounding box center [282, 214] width 56 height 9
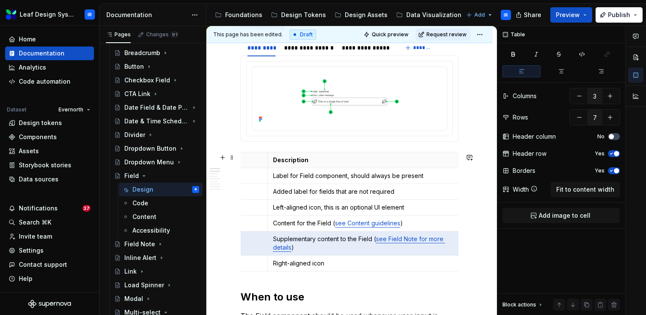
scroll to position [0, 0]
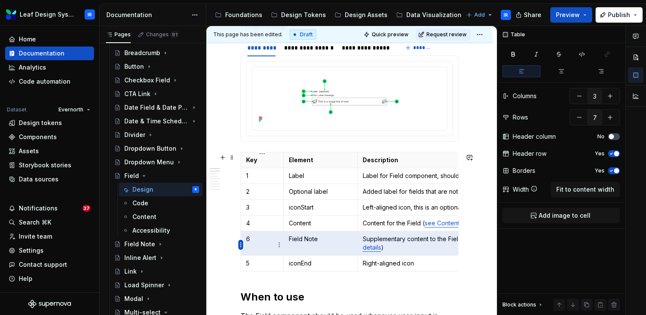
click at [241, 243] on html "Leaf Design System IR Home Documentation Analytics Code automation Dataset Ever…" at bounding box center [323, 157] width 646 height 315
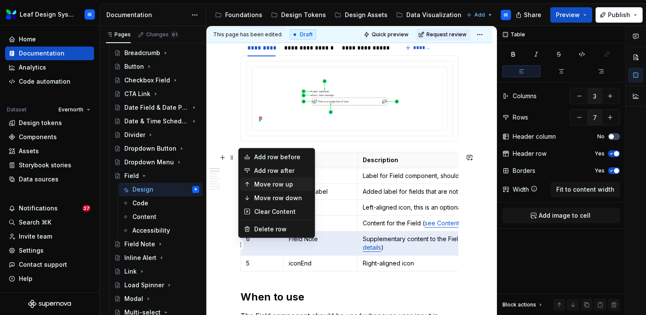
click at [284, 187] on div "Move row up" at bounding box center [282, 184] width 56 height 9
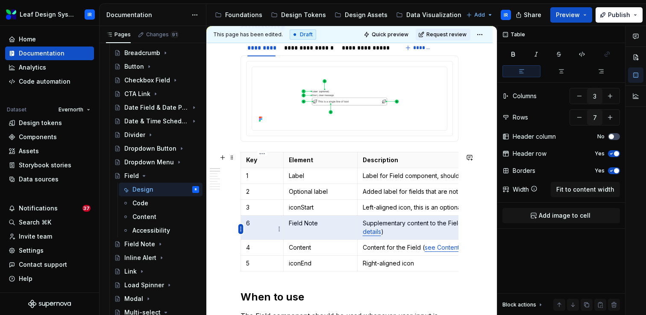
click at [242, 225] on html "Leaf Design System IR Home Documentation Analytics Code automation Dataset Ever…" at bounding box center [323, 157] width 646 height 315
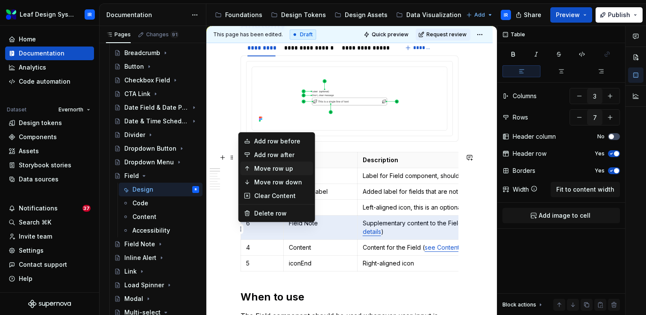
click at [284, 171] on div "Move row up" at bounding box center [282, 168] width 56 height 9
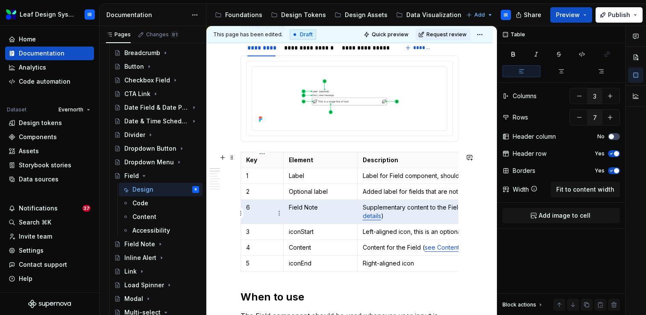
click at [252, 212] on p "6" at bounding box center [262, 207] width 32 height 9
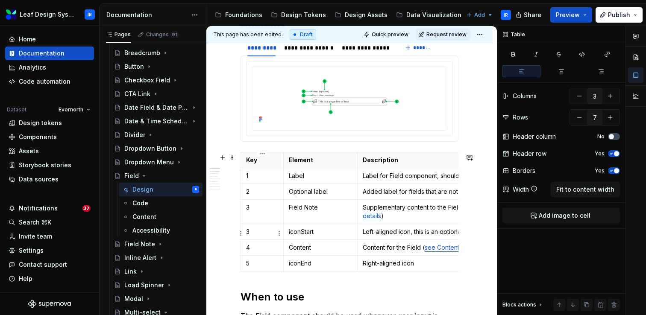
click at [257, 236] on p "3" at bounding box center [262, 232] width 32 height 9
click at [261, 249] on p "4" at bounding box center [262, 247] width 32 height 9
click at [264, 268] on p "5" at bounding box center [262, 263] width 32 height 9
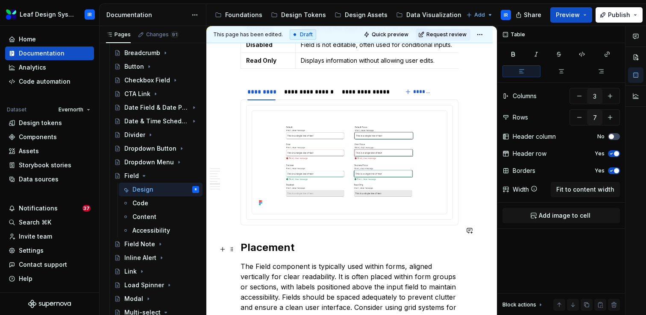
scroll to position [1232, 0]
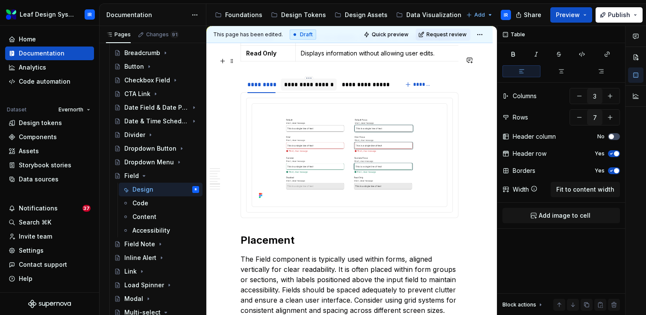
click at [307, 80] on div "**********" at bounding box center [309, 84] width 50 height 9
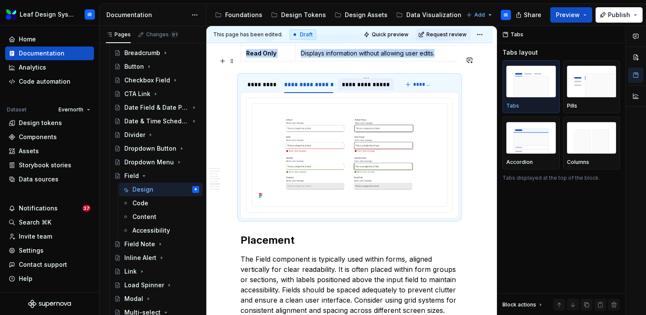
click at [351, 80] on div "**********" at bounding box center [366, 84] width 48 height 9
click at [485, 33] on html "Leaf Design System IR Home Documentation Analytics Code automation Dataset Ever…" at bounding box center [323, 157] width 646 height 315
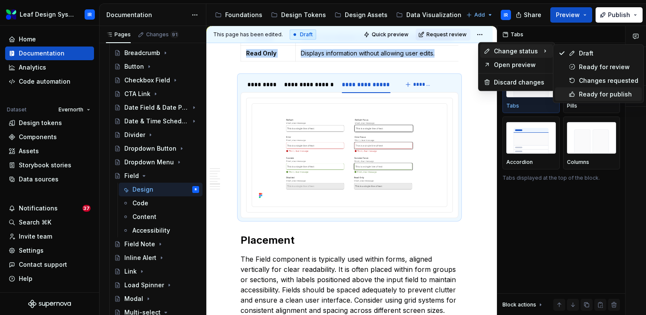
click at [574, 94] on icon at bounding box center [571, 94] width 7 height 7
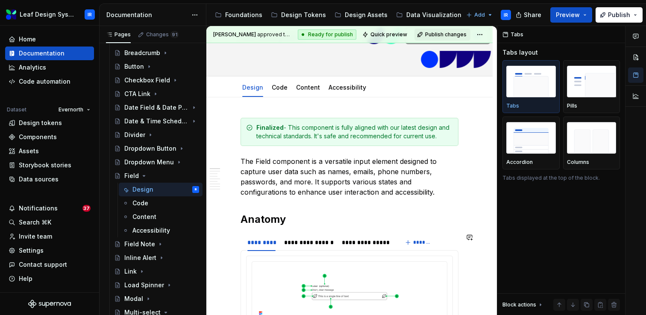
scroll to position [0, 0]
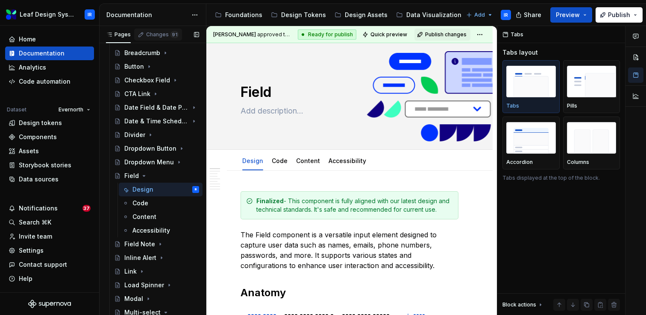
click at [161, 32] on div "Changes 91" at bounding box center [162, 34] width 32 height 7
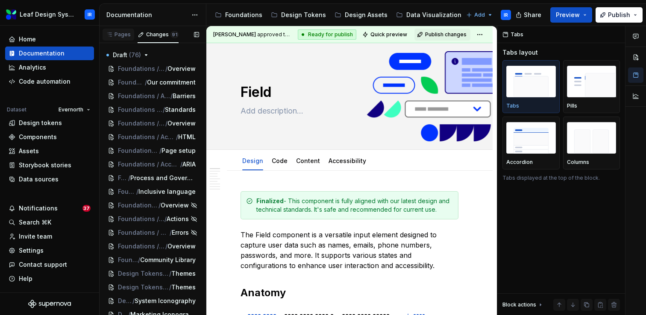
click at [126, 32] on div "Pages" at bounding box center [118, 34] width 25 height 7
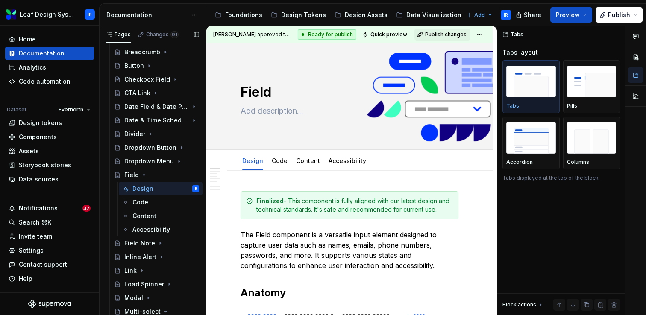
scroll to position [119, 0]
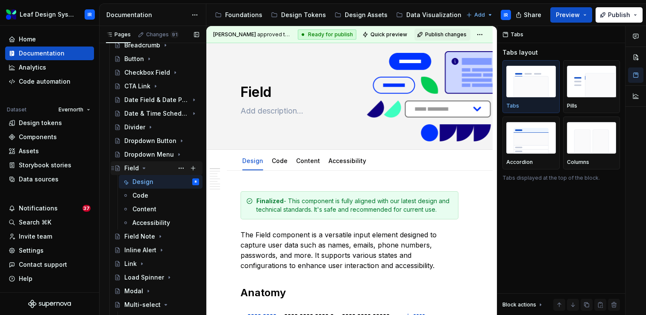
click at [143, 170] on icon "Page tree" at bounding box center [143, 168] width 7 height 7
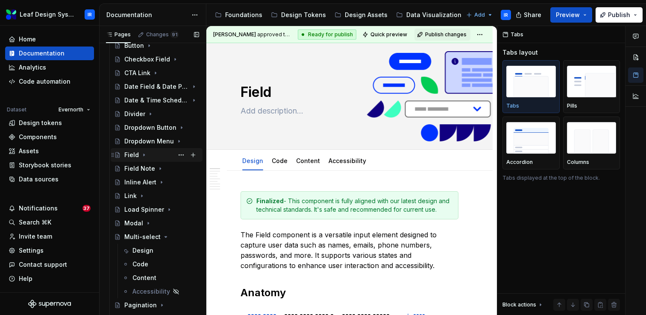
scroll to position [135, 0]
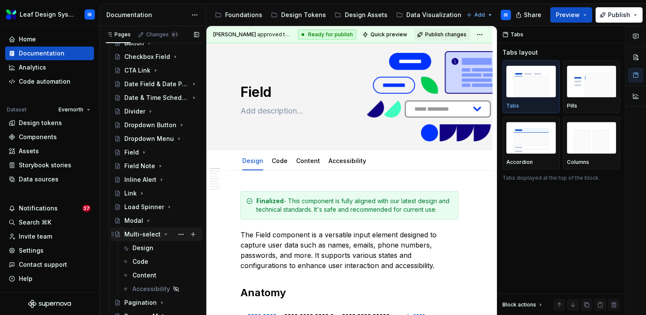
click at [165, 235] on icon "Page tree" at bounding box center [166, 234] width 2 height 1
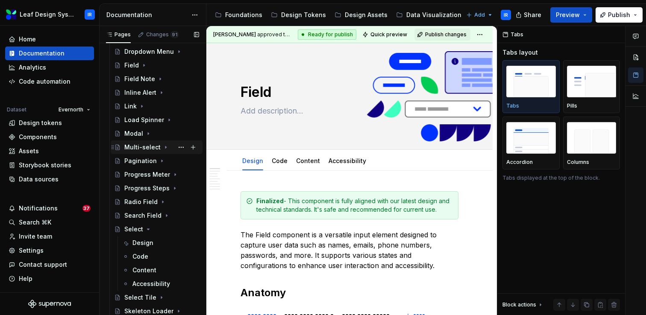
scroll to position [223, 0]
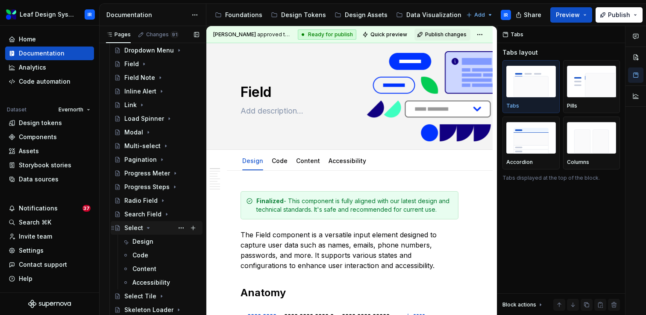
click at [147, 230] on icon "Page tree" at bounding box center [148, 228] width 7 height 7
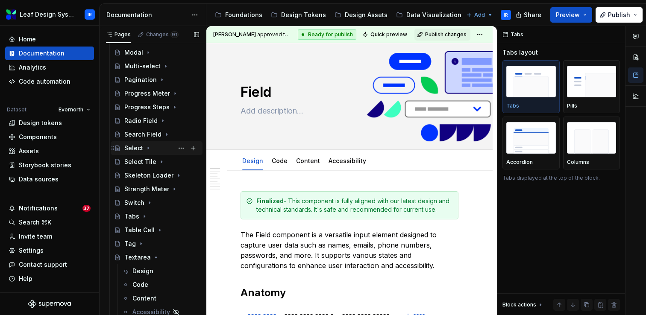
scroll to position [308, 0]
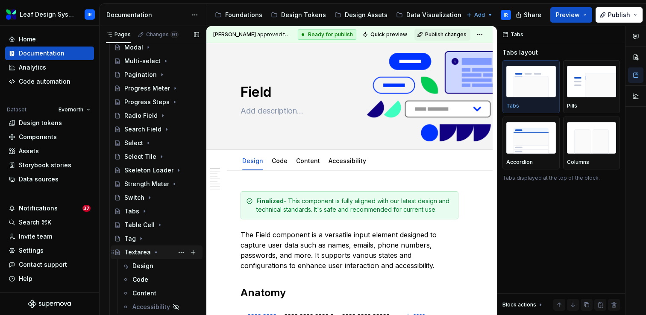
click at [155, 253] on icon "Page tree" at bounding box center [156, 252] width 2 height 1
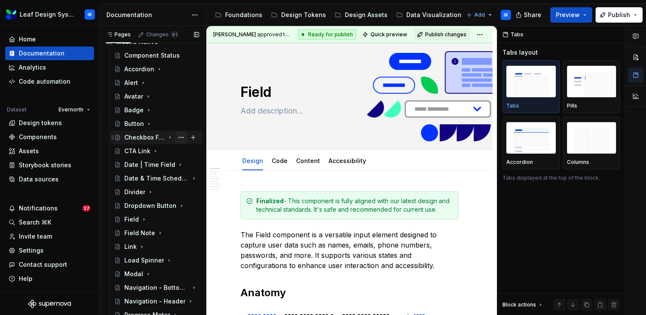
scroll to position [575, 0]
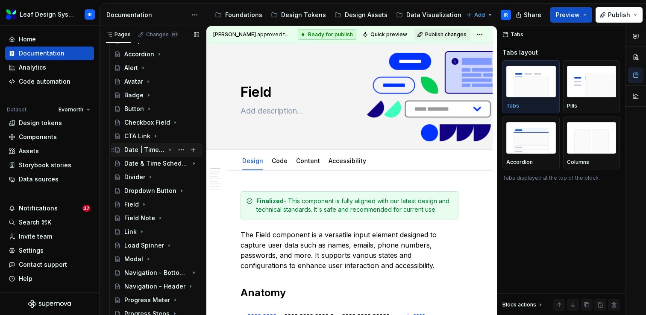
click at [170, 151] on icon "Page tree" at bounding box center [170, 149] width 7 height 7
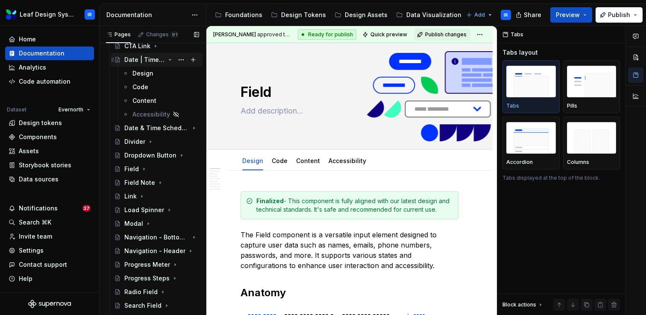
scroll to position [667, 0]
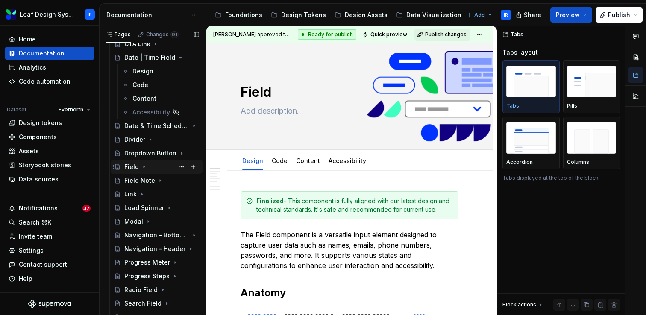
click at [144, 168] on icon "Page tree" at bounding box center [143, 167] width 7 height 7
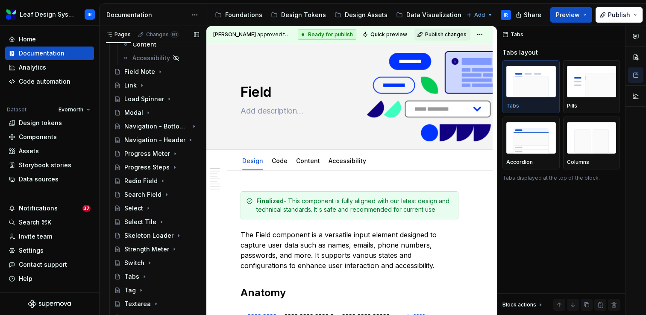
scroll to position [838, 0]
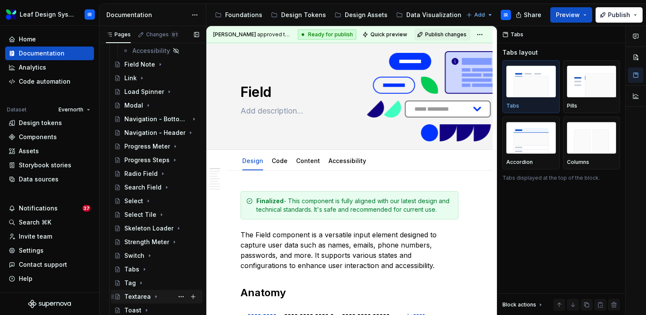
click at [155, 297] on icon "Page tree" at bounding box center [155, 296] width 7 height 7
click at [149, 202] on icon "Page tree" at bounding box center [148, 201] width 7 height 7
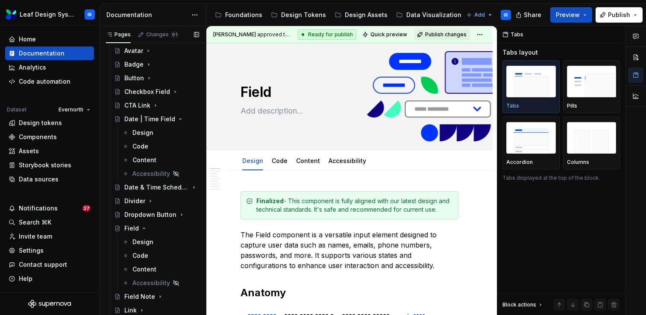
scroll to position [602, 0]
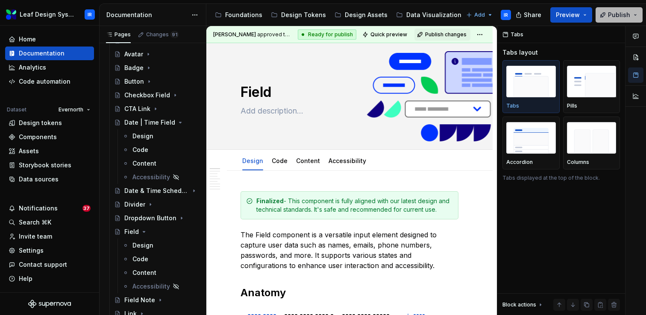
click at [635, 15] on button "Publish" at bounding box center [618, 14] width 47 height 15
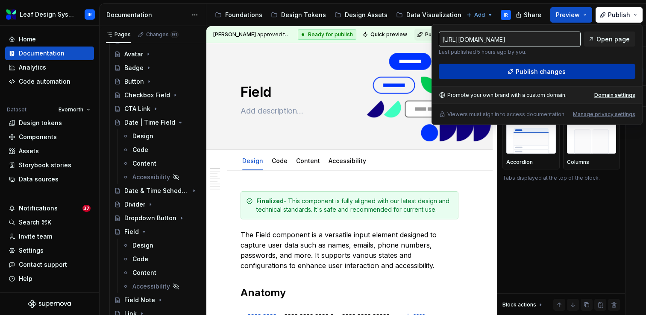
click at [532, 69] on span "Publish changes" at bounding box center [540, 71] width 50 height 9
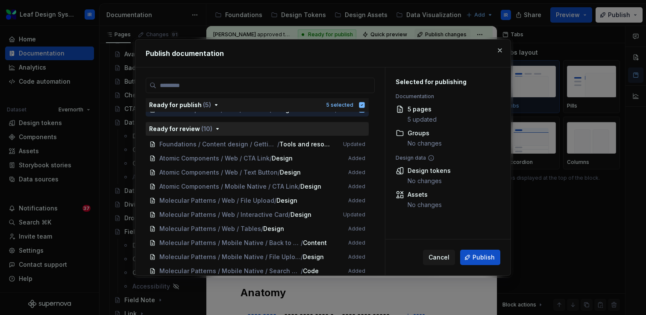
scroll to position [64, 0]
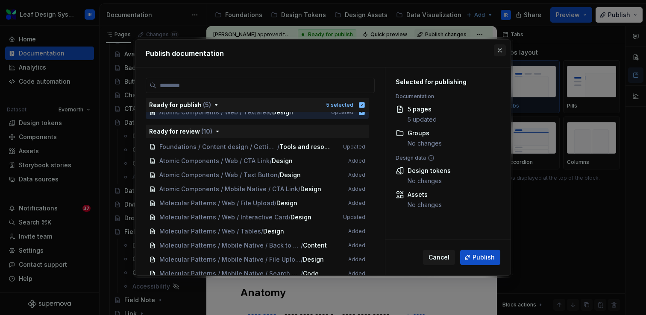
click at [500, 52] on button "button" at bounding box center [500, 50] width 12 height 12
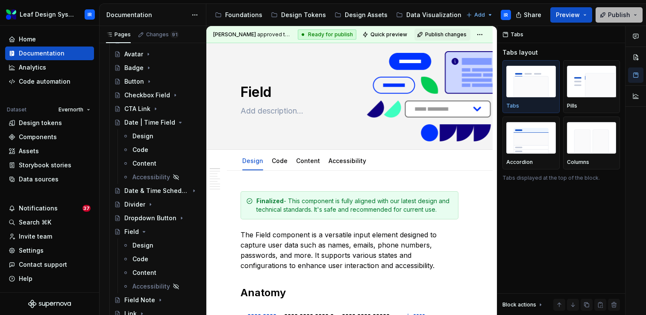
click at [639, 14] on button "Publish" at bounding box center [618, 14] width 47 height 15
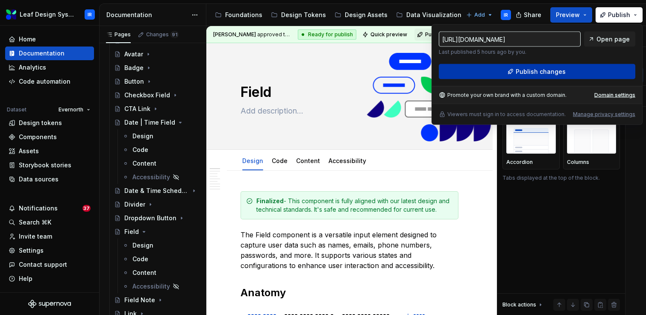
click at [511, 72] on button "Publish changes" at bounding box center [536, 71] width 196 height 15
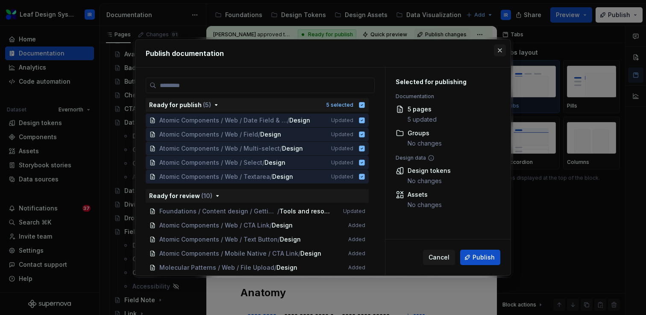
click at [502, 50] on button "button" at bounding box center [500, 50] width 12 height 12
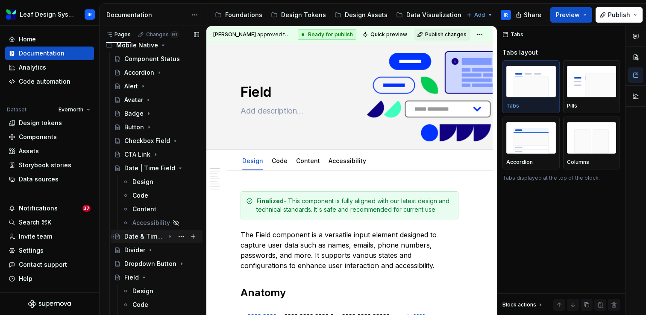
scroll to position [565, 0]
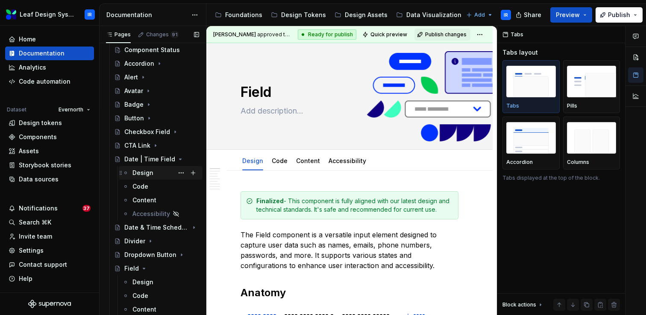
click at [138, 173] on div "Design" at bounding box center [142, 173] width 21 height 9
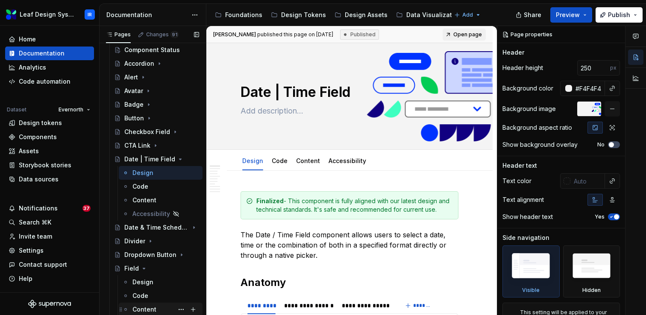
type textarea "*"
